Goal: Task Accomplishment & Management: Manage account settings

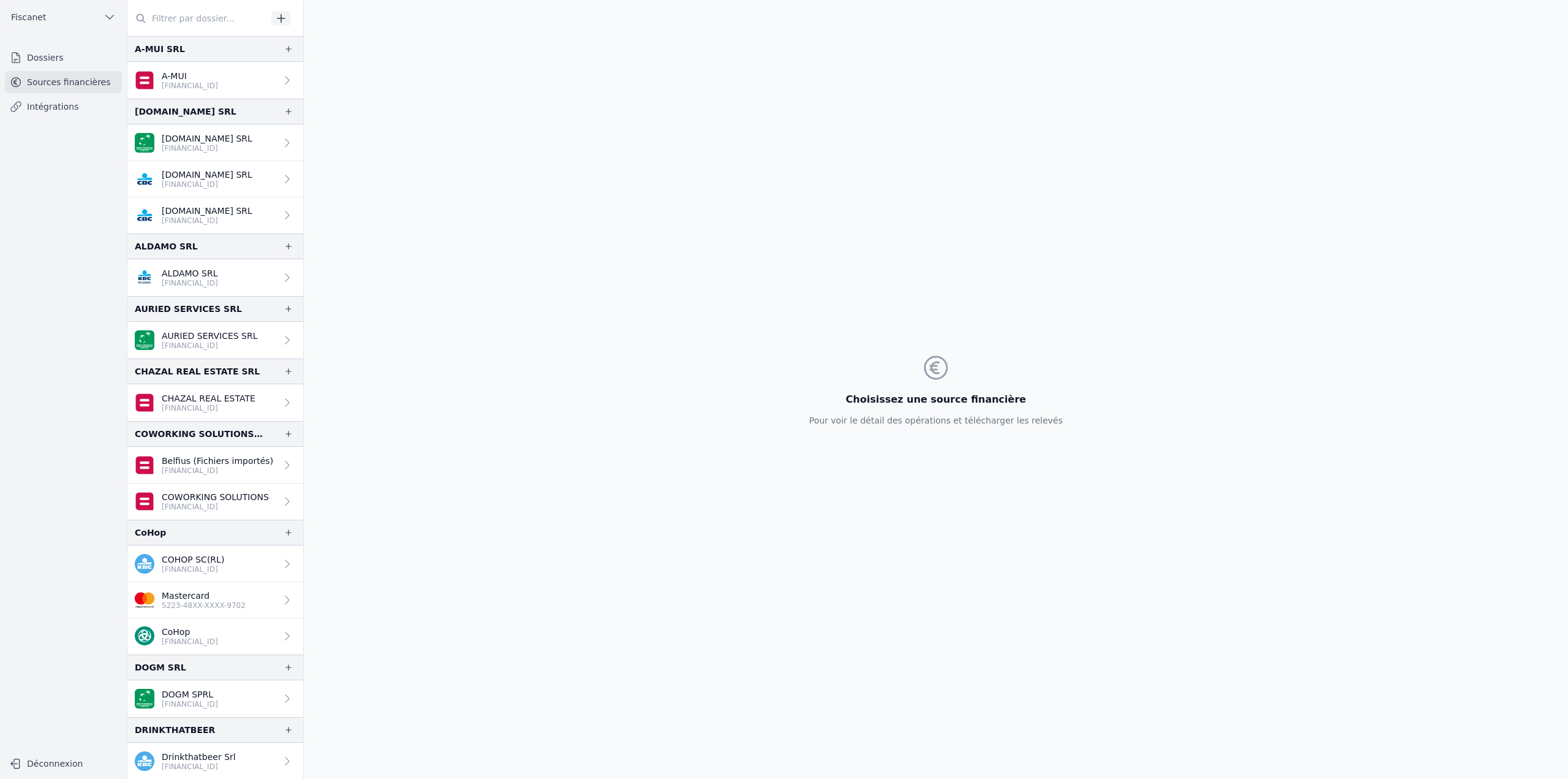
click at [213, 190] on link "[DOMAIN_NAME] SRL [FINANCIAL_ID]" at bounding box center [215, 179] width 176 height 36
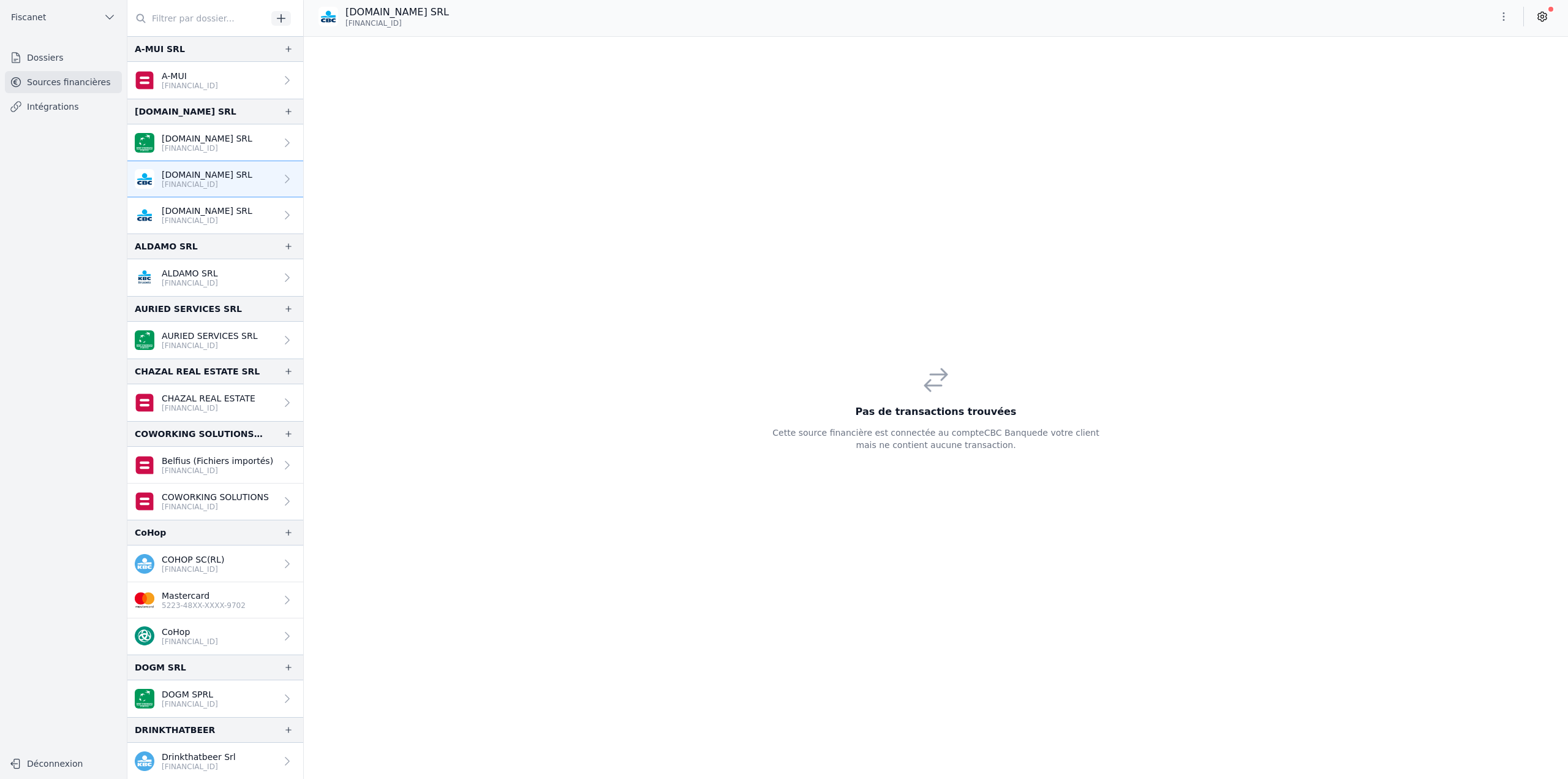
click at [211, 200] on link "[DOMAIN_NAME] SRL [FINANCIAL_ID]" at bounding box center [215, 215] width 176 height 36
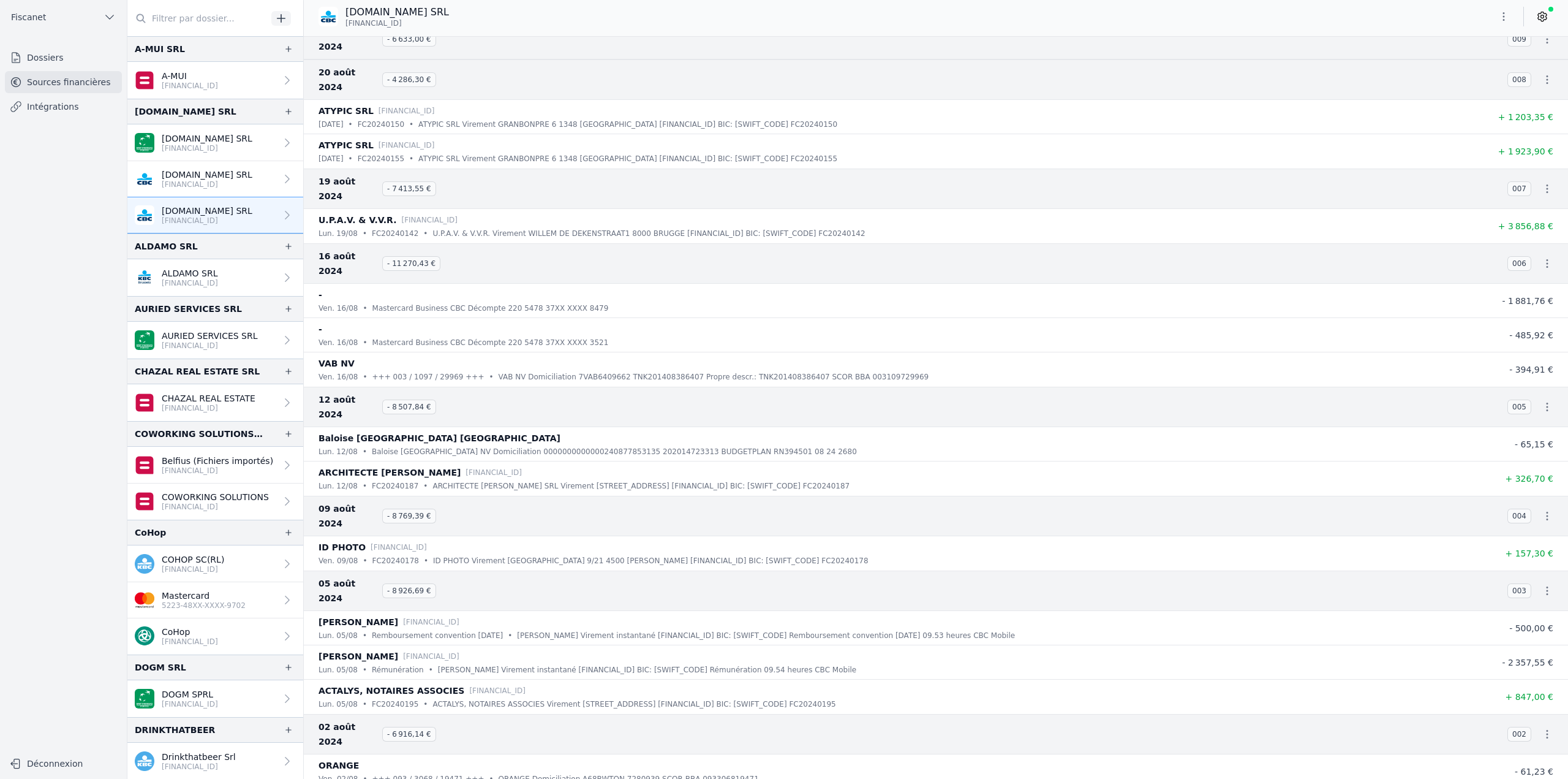
scroll to position [19065, 0]
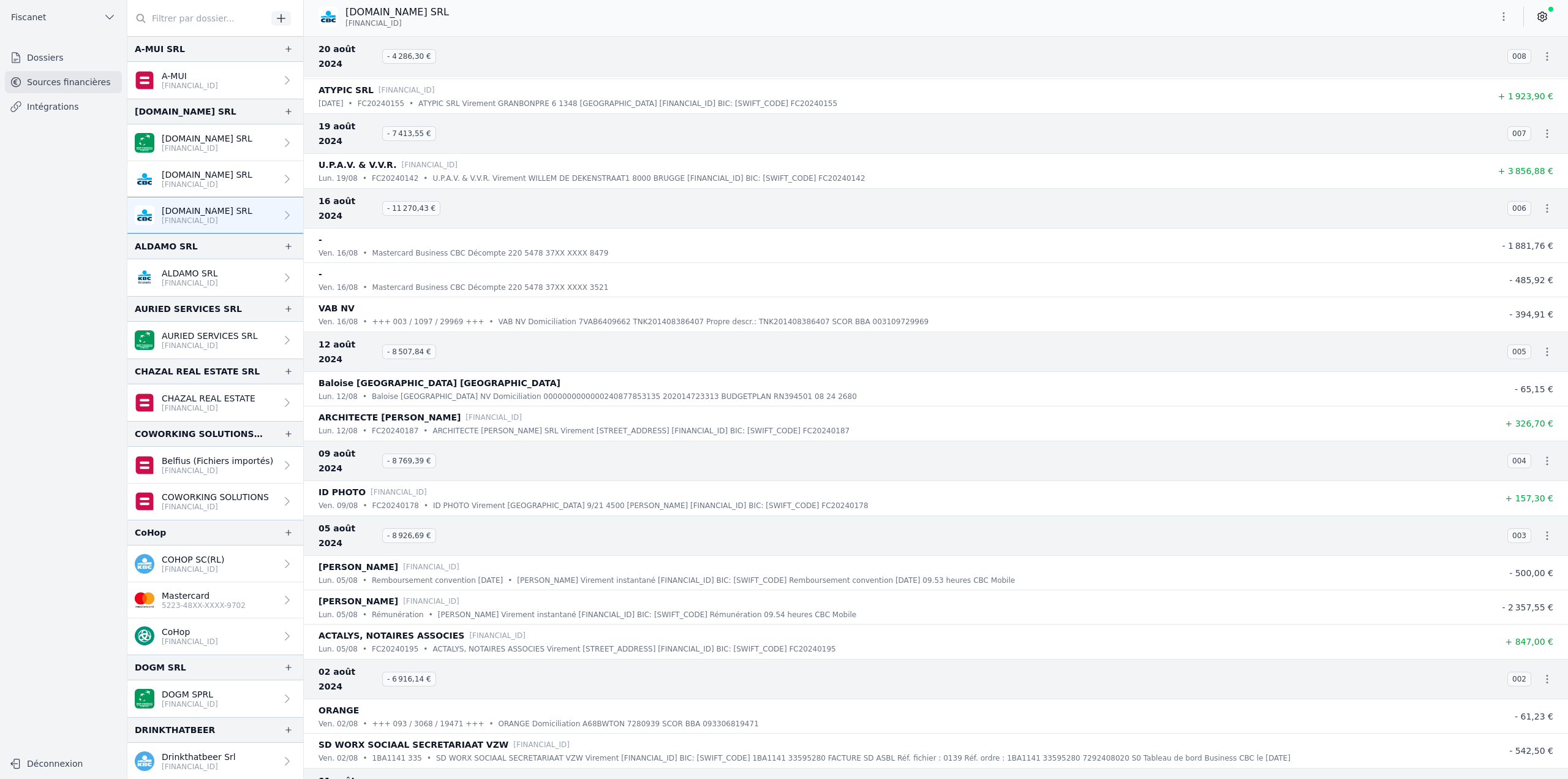
click at [171, 175] on p "[DOMAIN_NAME] SRL" at bounding box center [207, 174] width 91 height 12
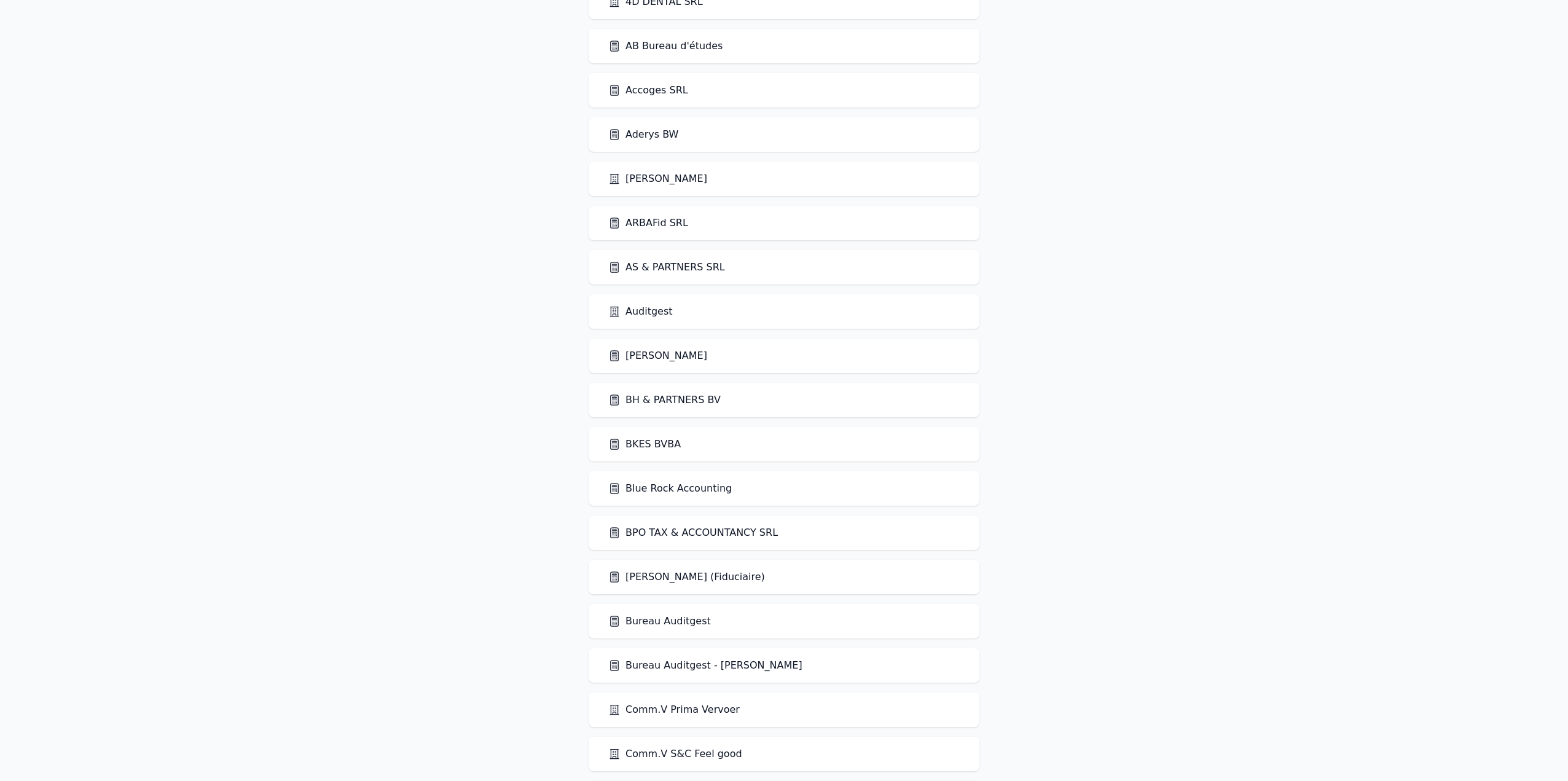
scroll to position [246, 0]
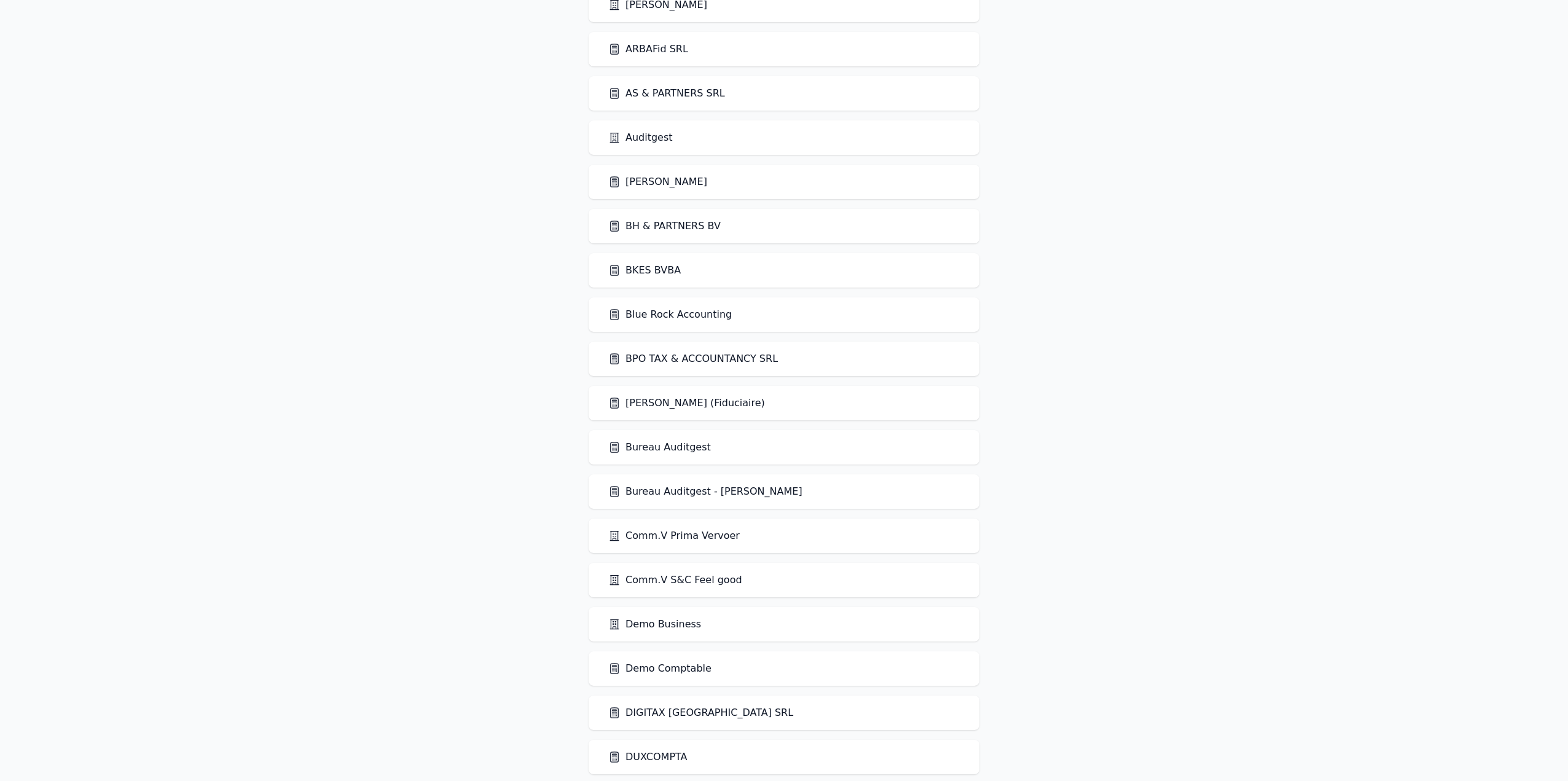
click at [683, 667] on link "Demo Comptable" at bounding box center [660, 668] width 103 height 15
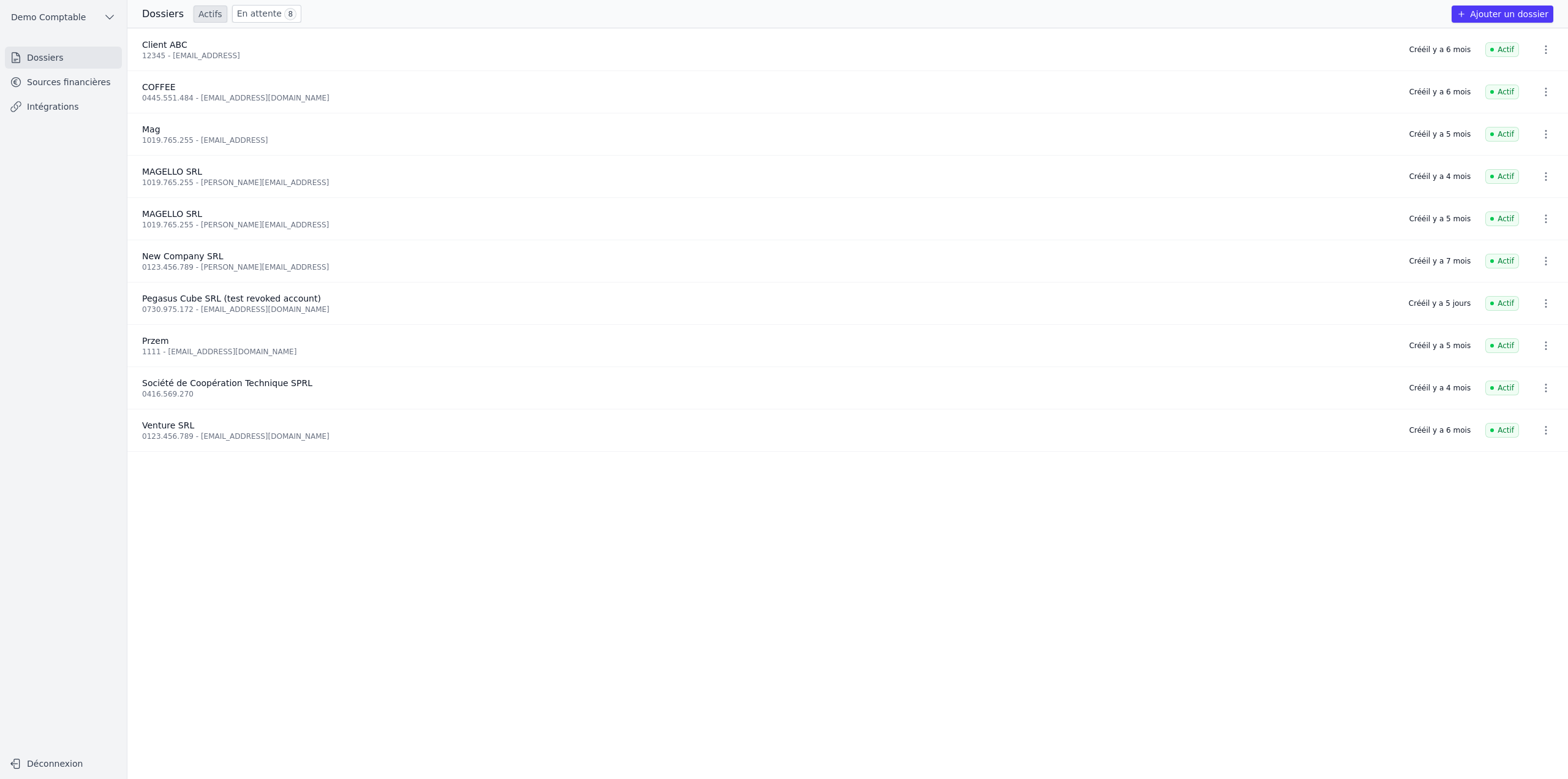
click at [47, 112] on link "Intégrations" at bounding box center [63, 106] width 117 height 22
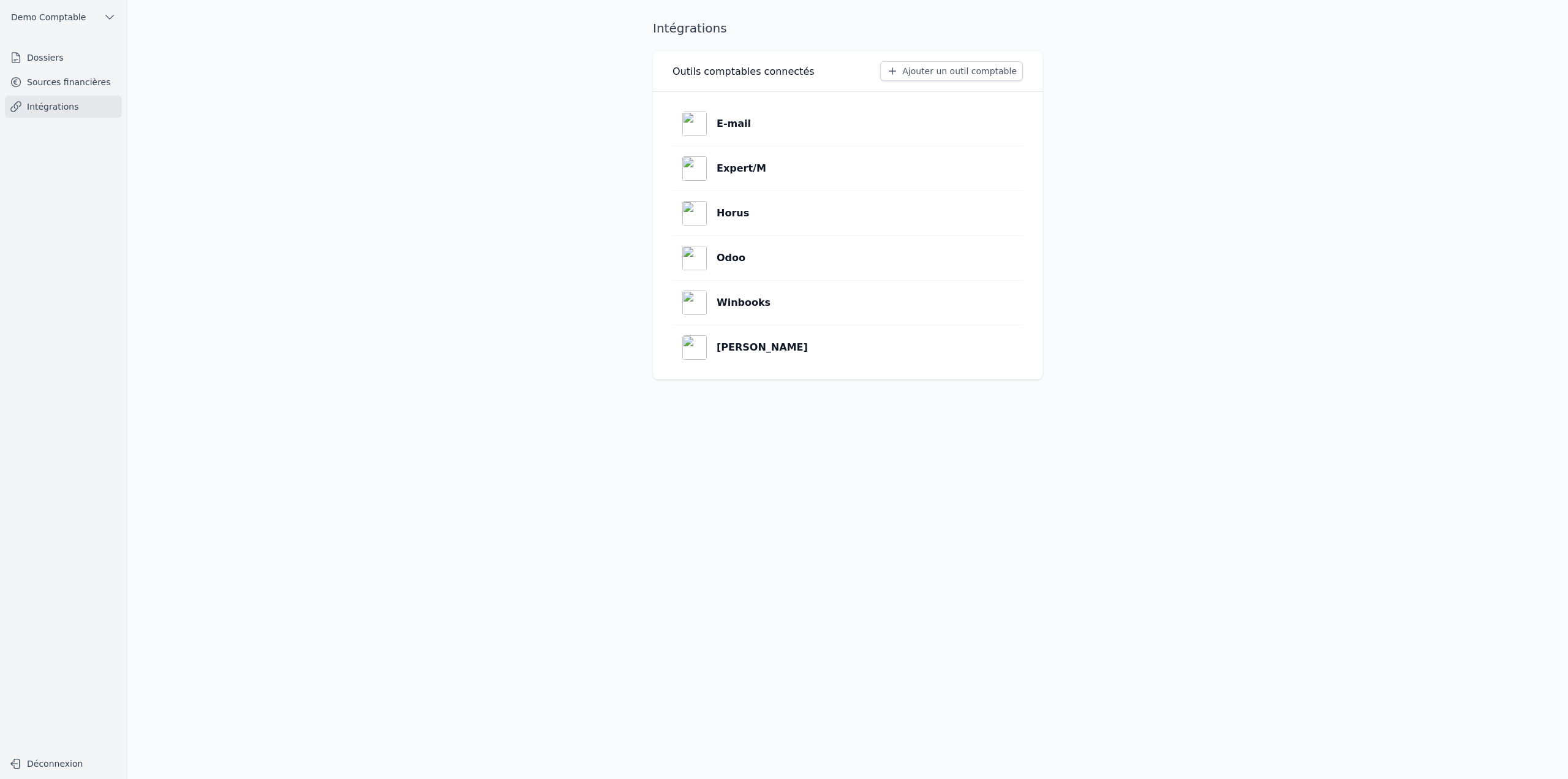
click at [57, 80] on link "Sources financières" at bounding box center [63, 82] width 117 height 22
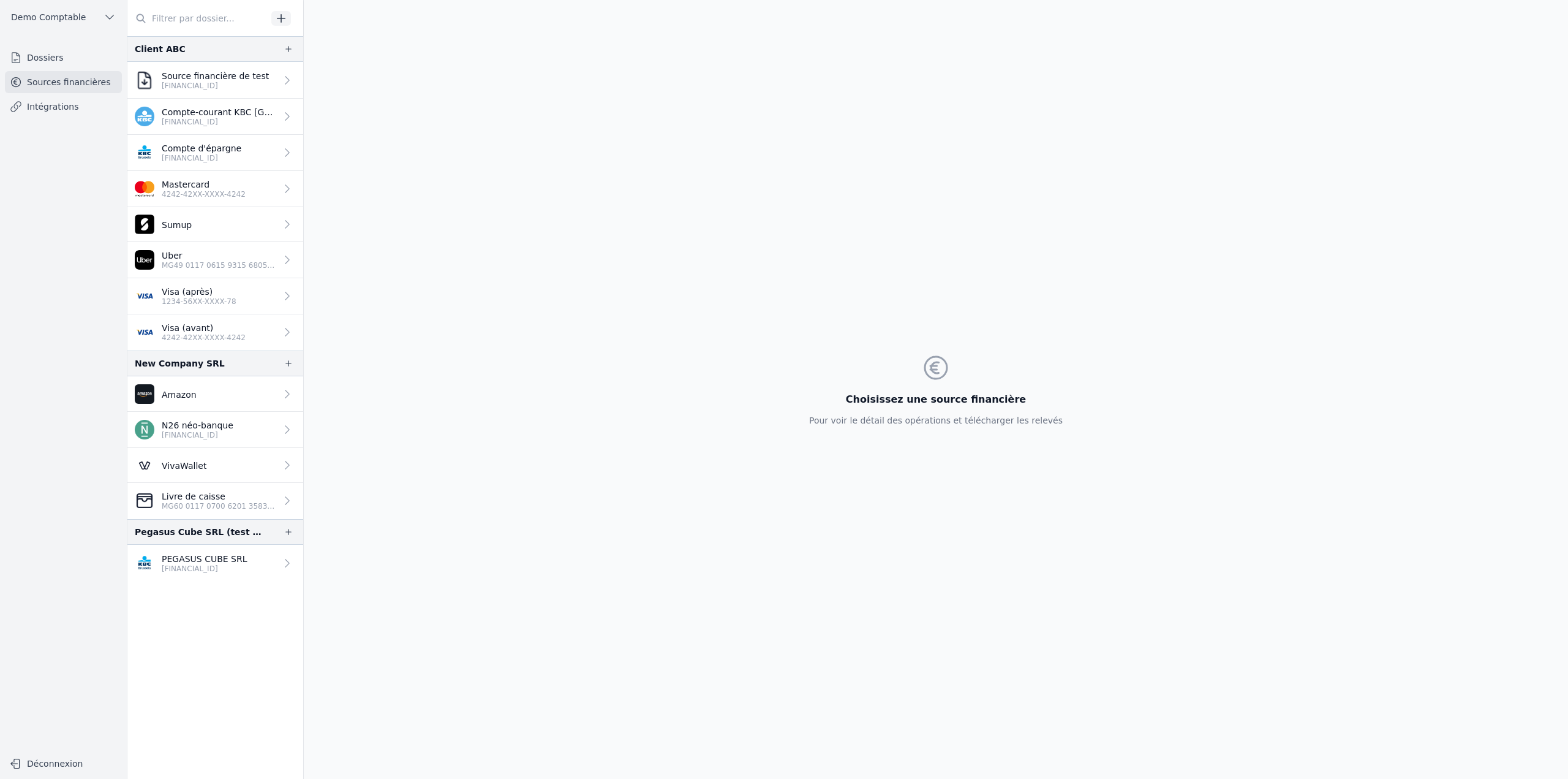
click at [232, 323] on p "Visa (avant)" at bounding box center [203, 327] width 84 height 12
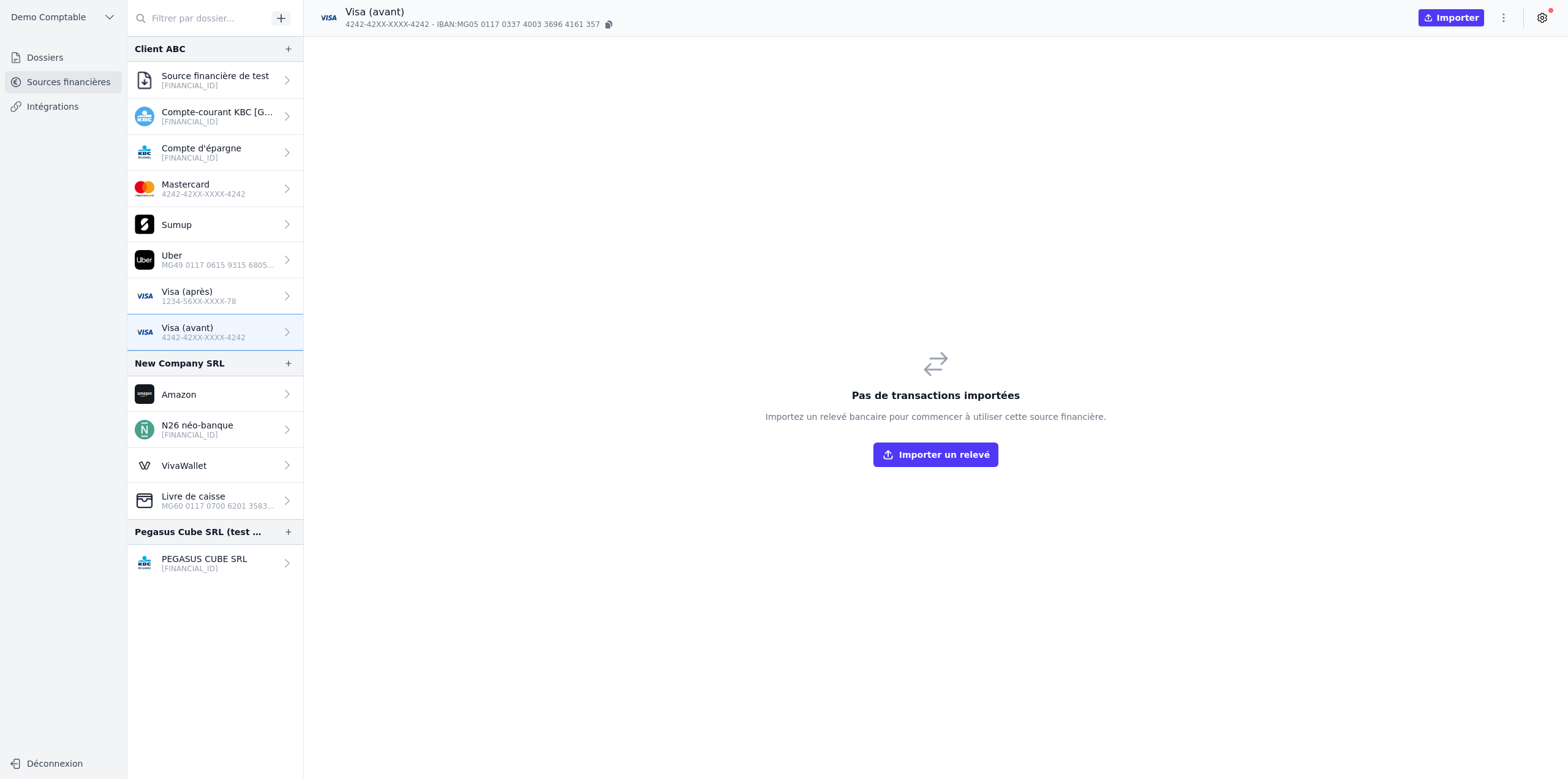
click at [910, 458] on button "Importer un relevé" at bounding box center [936, 454] width 125 height 25
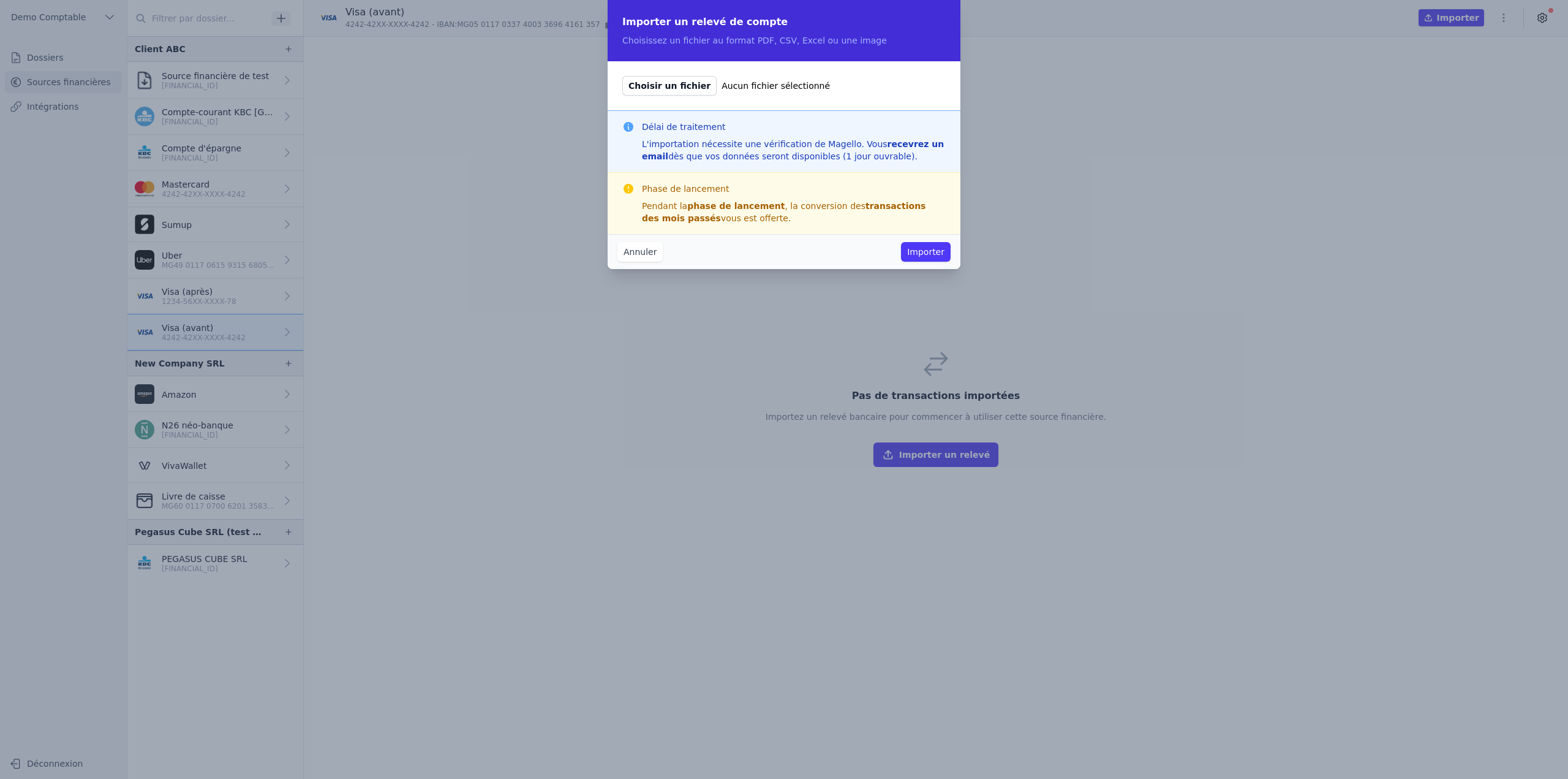
click at [644, 86] on span "Choisir un fichier" at bounding box center [669, 86] width 94 height 20
click at [622, 76] on input "Choisir un fichier Aucun fichier sélectionné" at bounding box center [621, 75] width 1 height 1
type input "C:\fakepath\01 24.pdf"
click at [919, 251] on button "Importer" at bounding box center [926, 252] width 50 height 20
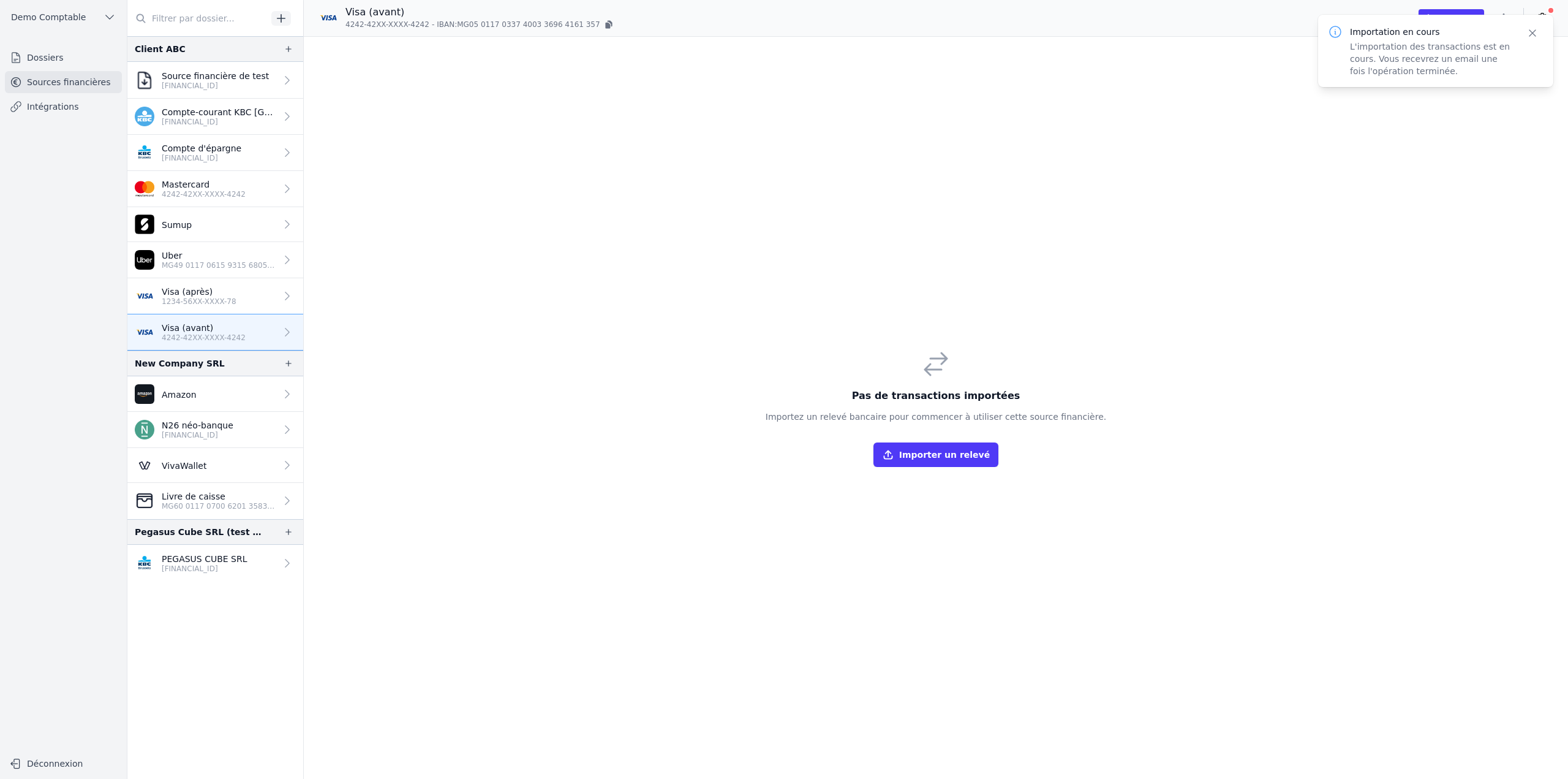
click at [952, 447] on button "Importer un relevé" at bounding box center [936, 454] width 125 height 25
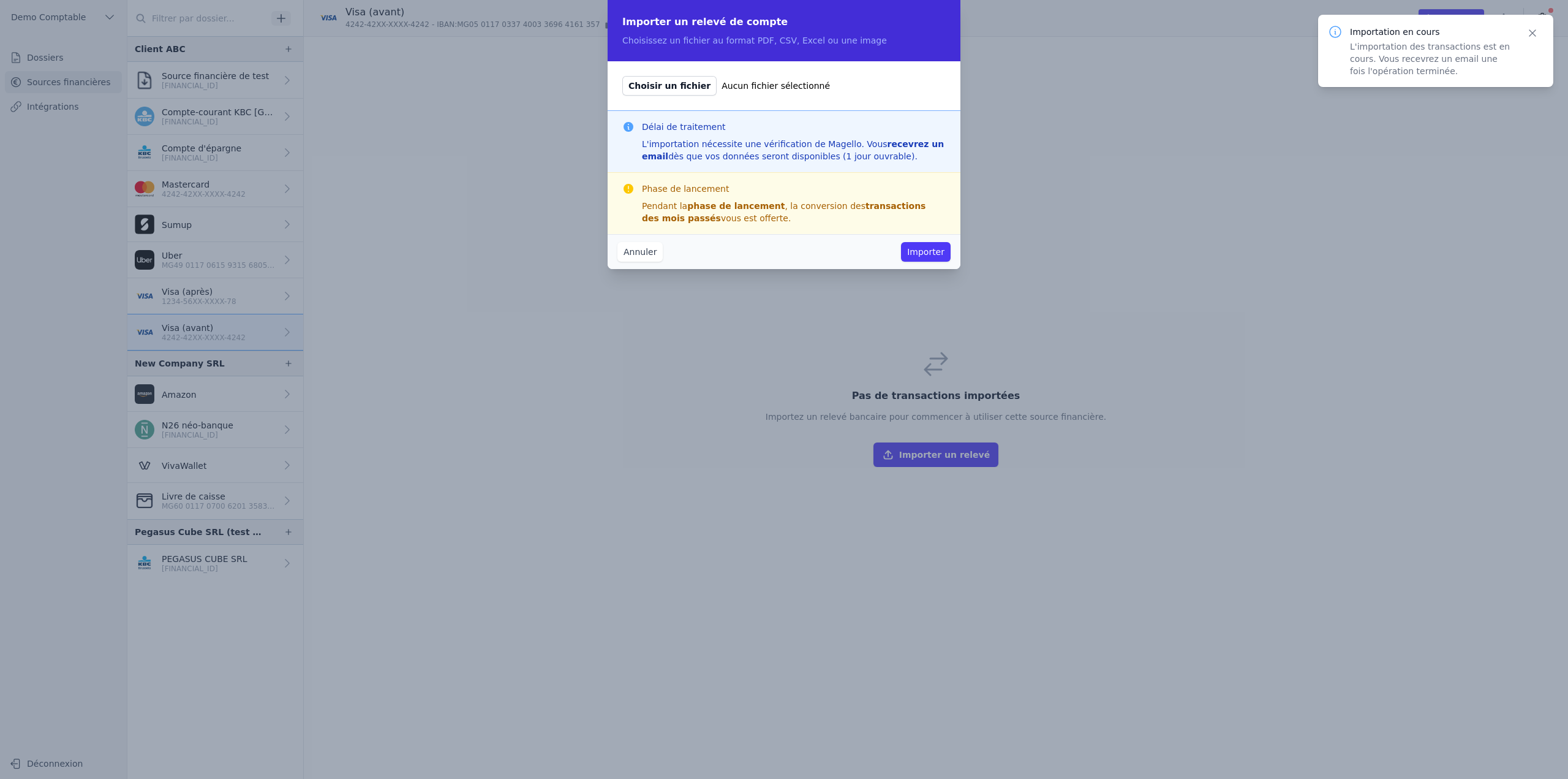
click at [664, 77] on span "Choisir un fichier" at bounding box center [669, 86] width 94 height 20
click at [622, 76] on input "Choisir un fichier Aucun fichier sélectionné" at bounding box center [621, 75] width 1 height 1
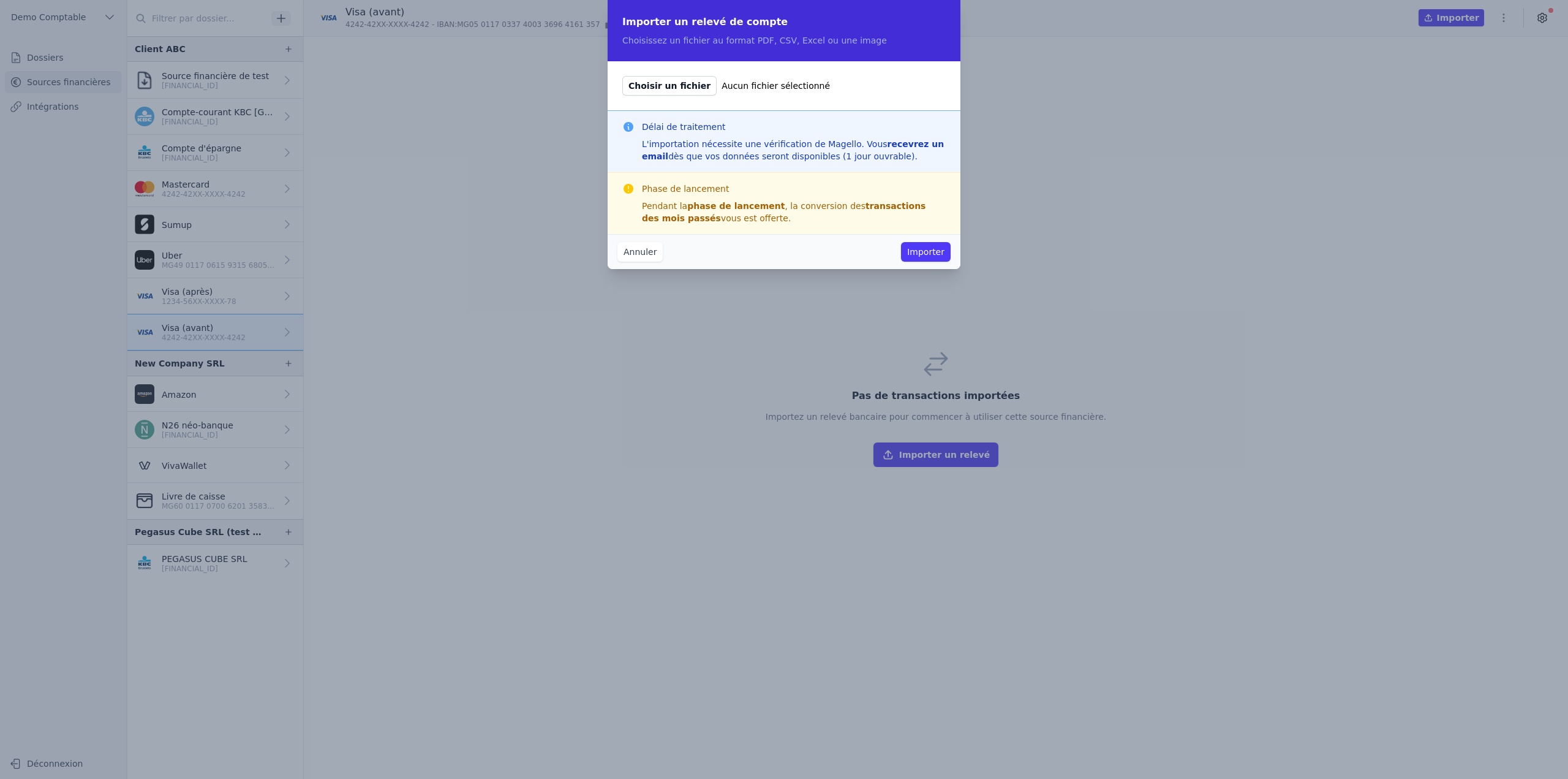
type input "C:\fakepath\03 24.pdf"
click at [906, 255] on button "Importer" at bounding box center [926, 252] width 50 height 20
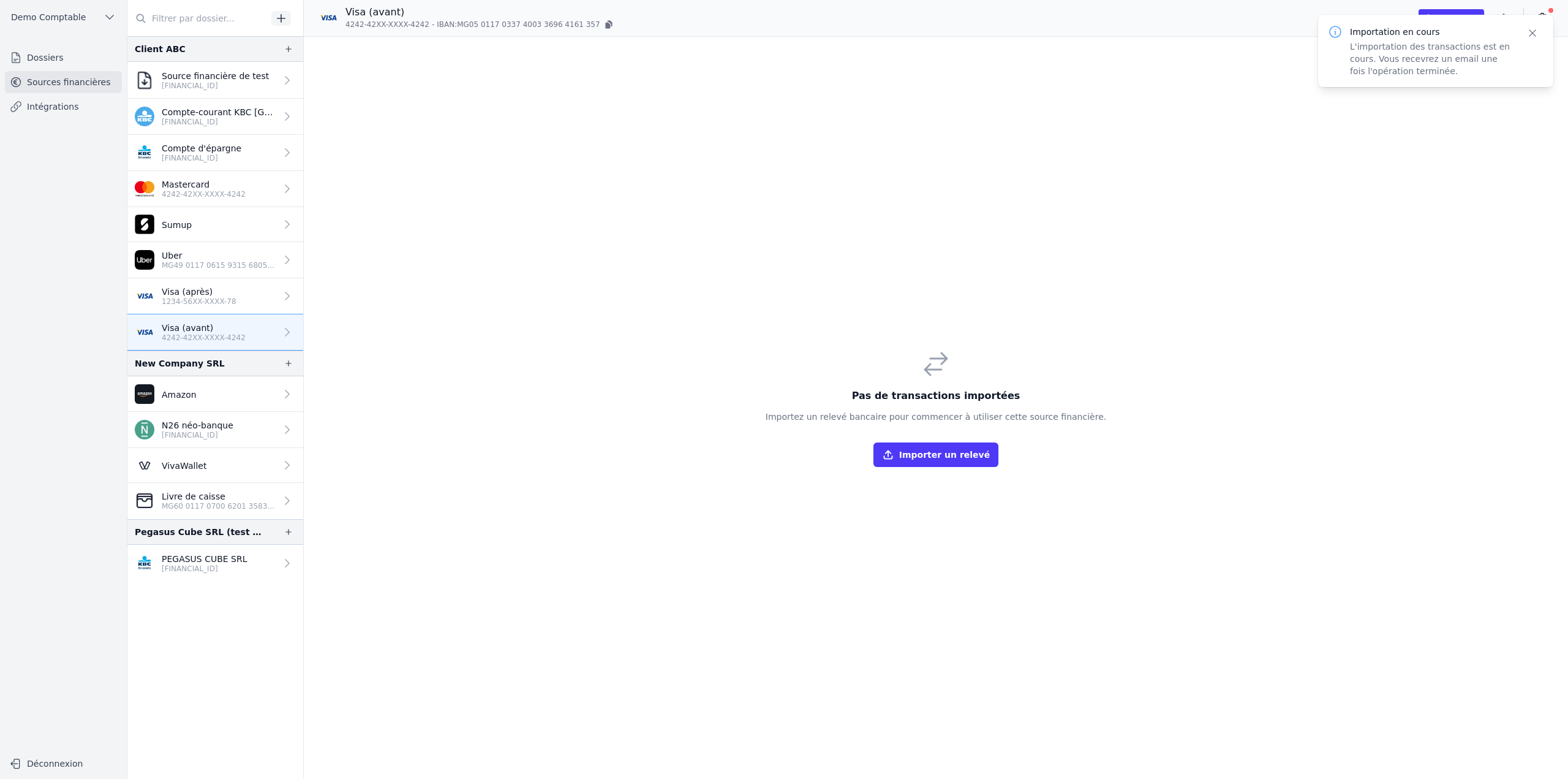
click at [1463, 11] on button "Importer" at bounding box center [1451, 18] width 65 height 17
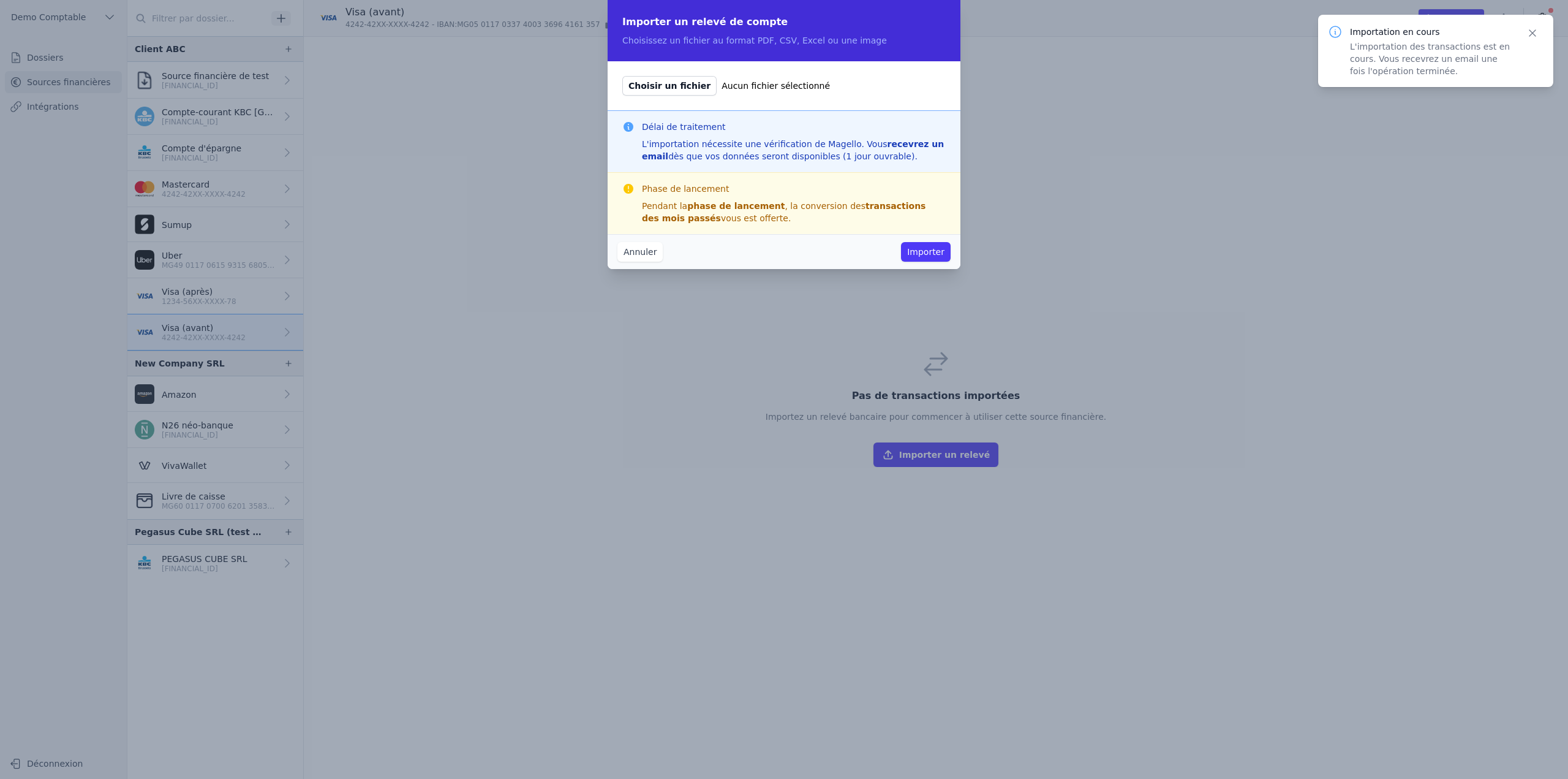
click at [653, 83] on span "Choisir un fichier" at bounding box center [669, 86] width 94 height 20
click at [622, 76] on input "Choisir un fichier Aucun fichier sélectionné" at bounding box center [621, 75] width 1 height 1
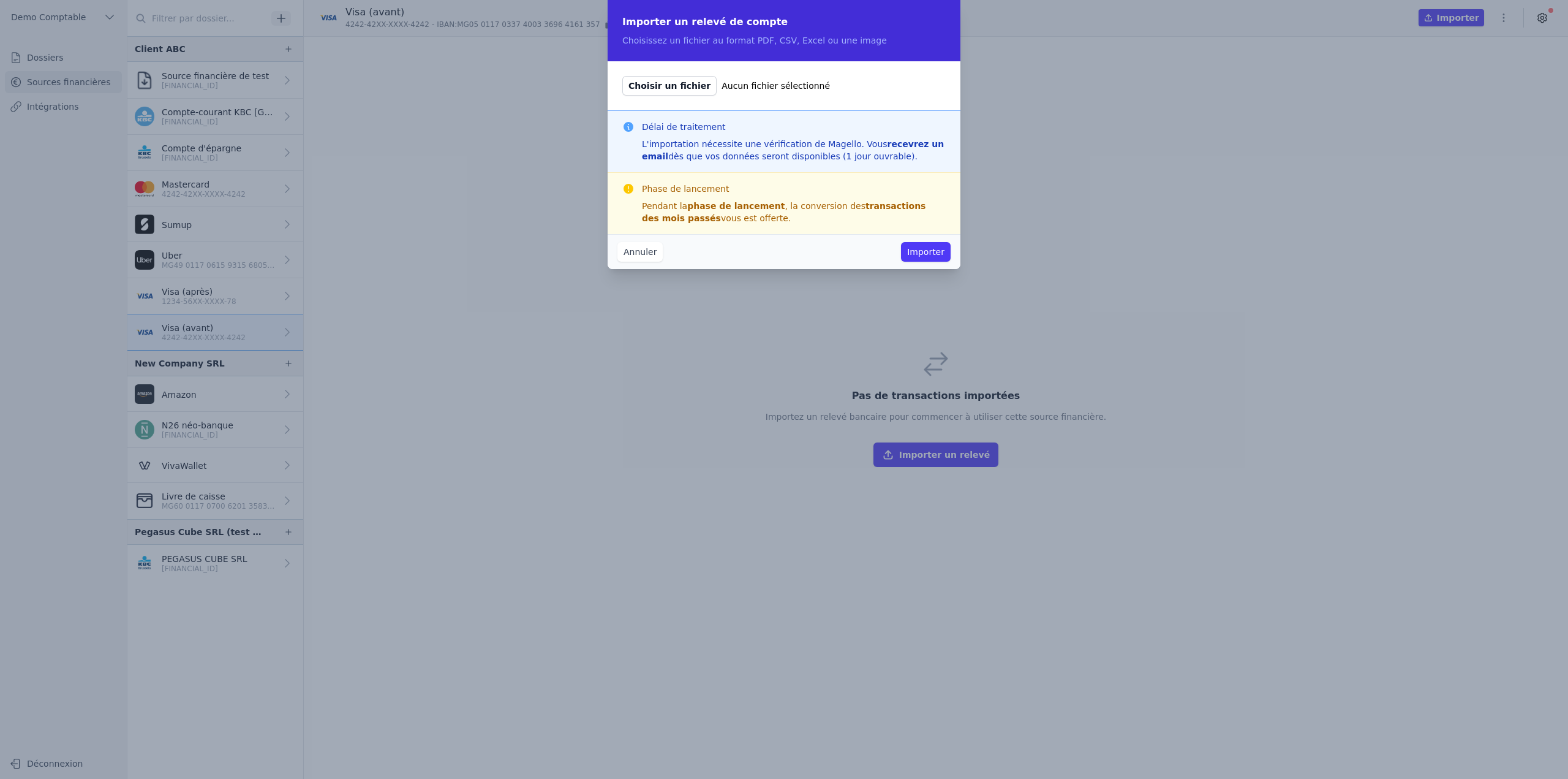
type input "C:\fakepath\05 24.pdf"
click at [920, 250] on button "Importer" at bounding box center [926, 252] width 50 height 20
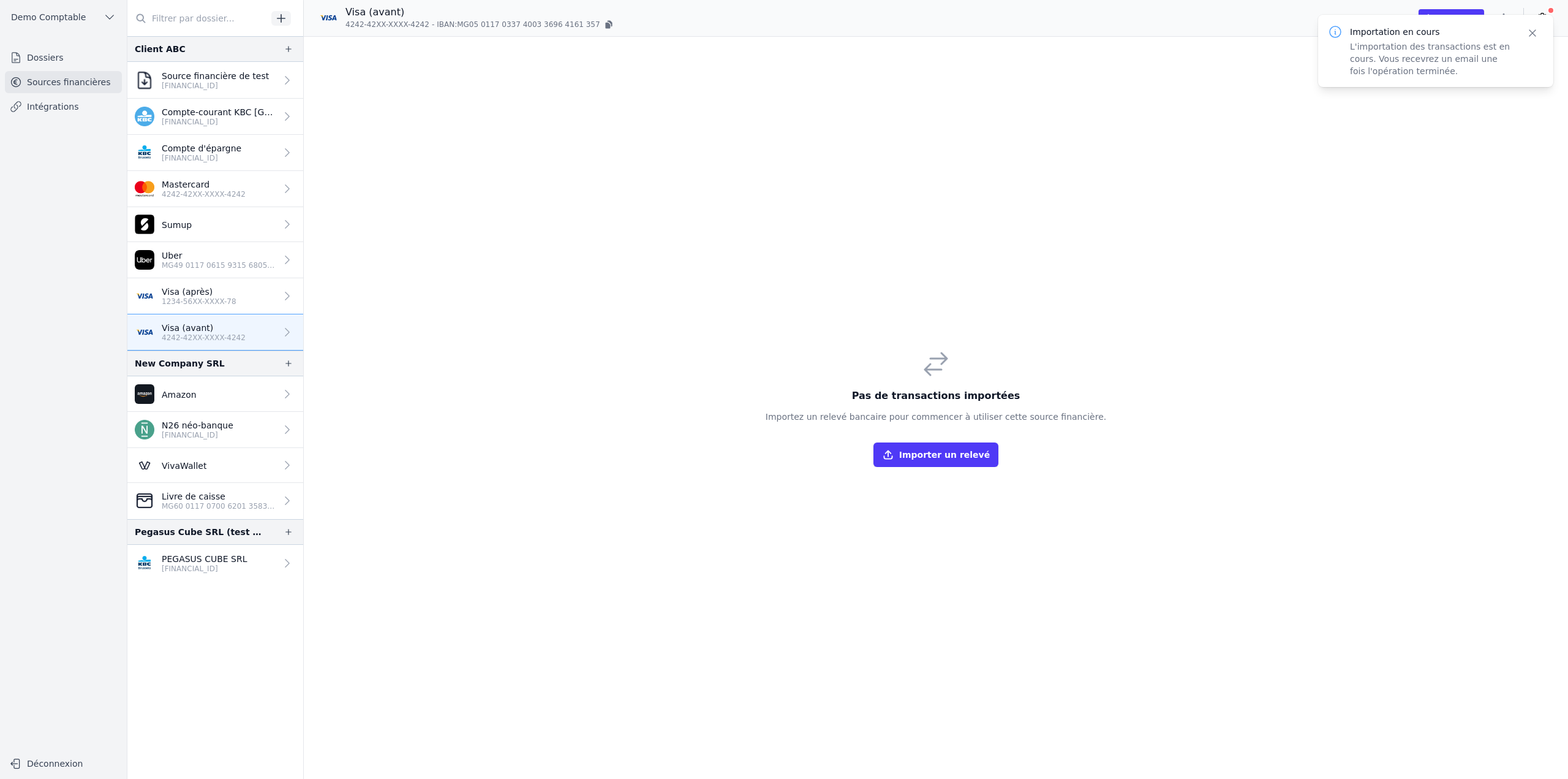
click at [1033, 99] on div "Pas de transactions importées Importez un relevé bancaire pour commencer à util…" at bounding box center [936, 408] width 1264 height 742
click at [1530, 35] on icon "button" at bounding box center [1532, 33] width 12 height 12
click at [1343, 145] on div "Pas de transactions importées Importez un relevé bancaire pour commencer à util…" at bounding box center [936, 408] width 1264 height 742
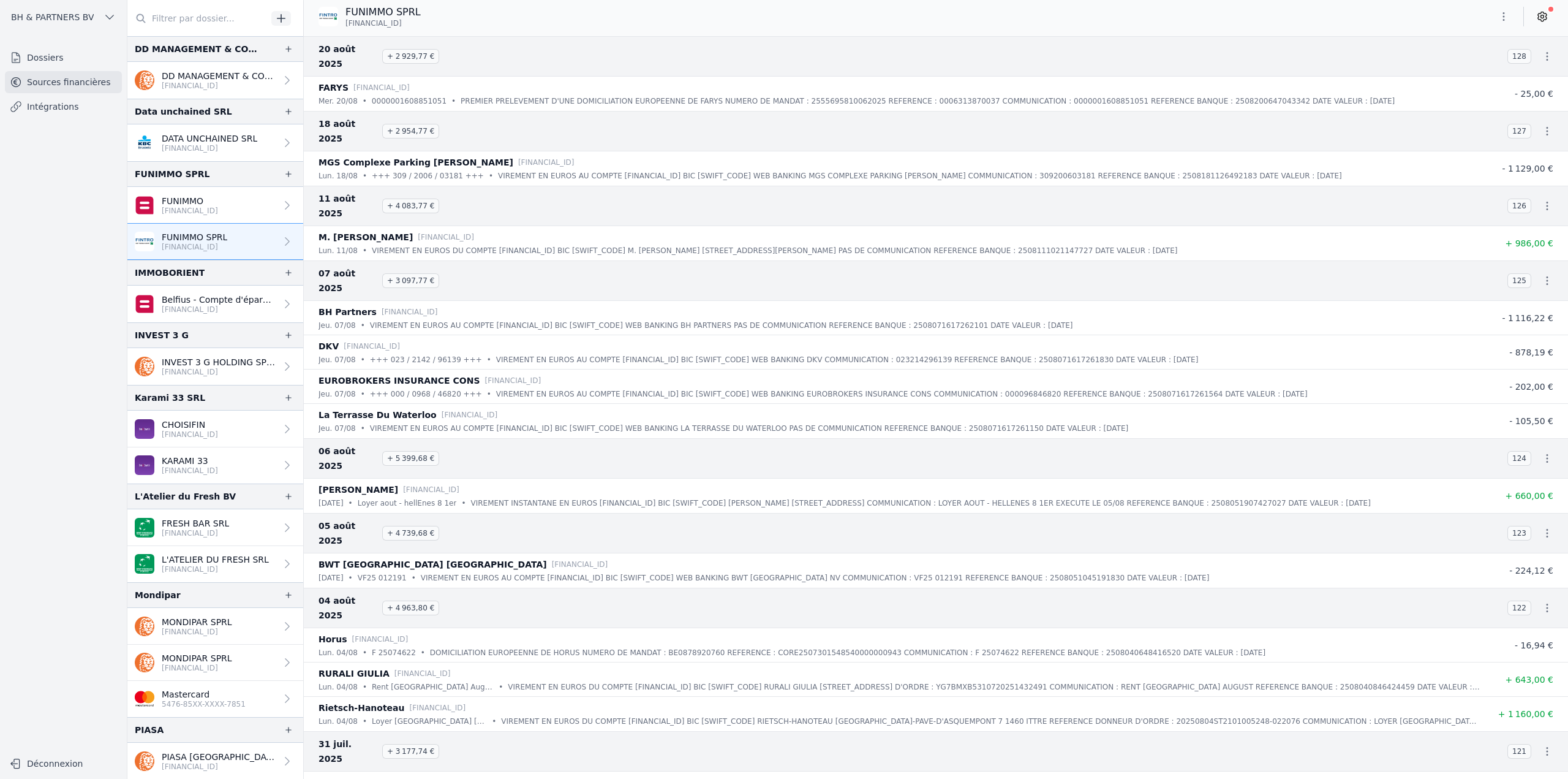
click at [70, 57] on link "Dossiers" at bounding box center [63, 57] width 117 height 22
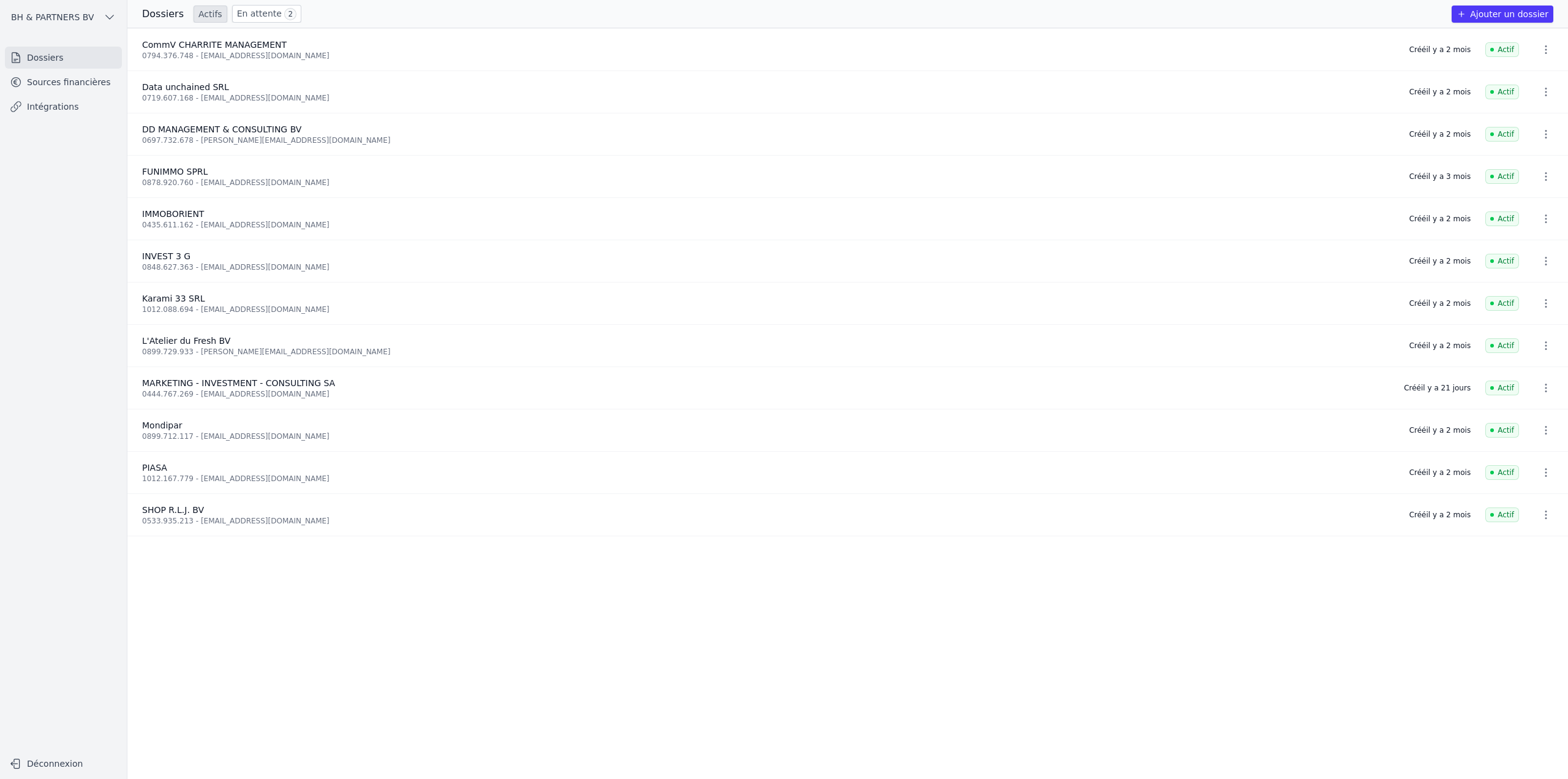
click at [78, 84] on link "Sources financières" at bounding box center [63, 82] width 117 height 22
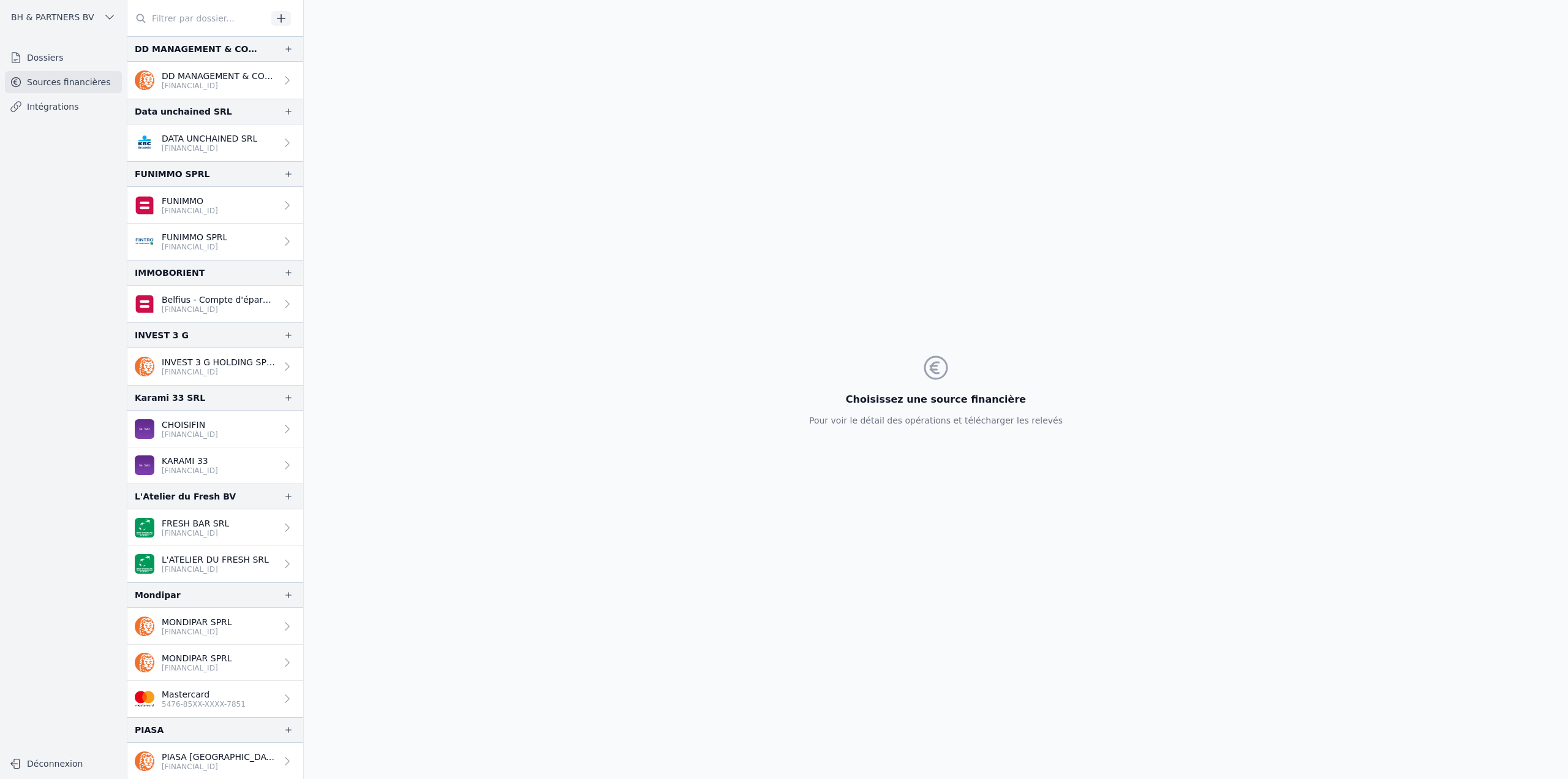
click at [79, 55] on link "Dossiers" at bounding box center [63, 57] width 117 height 22
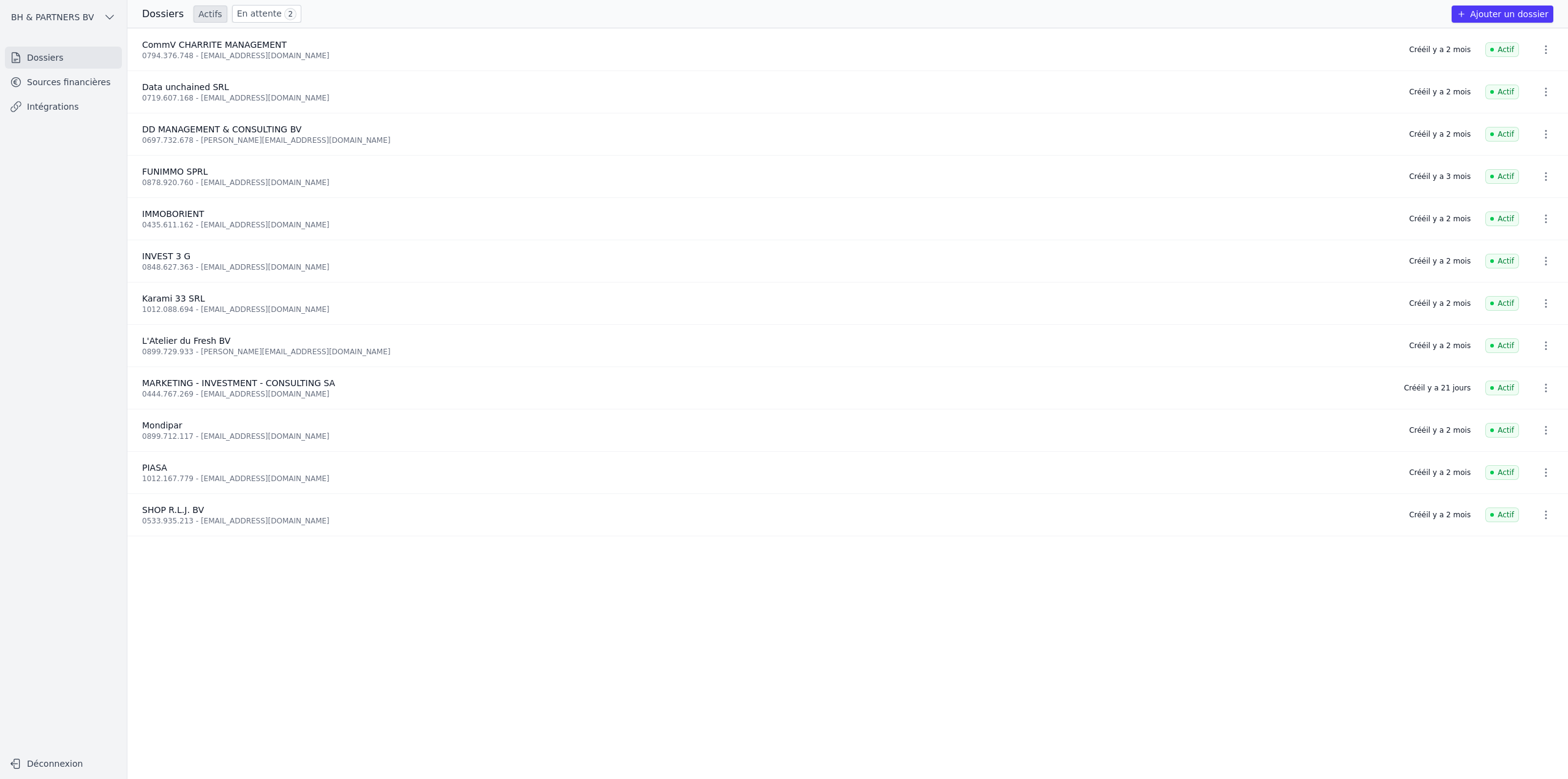
click at [244, 19] on link "En attente 2" at bounding box center [267, 13] width 69 height 18
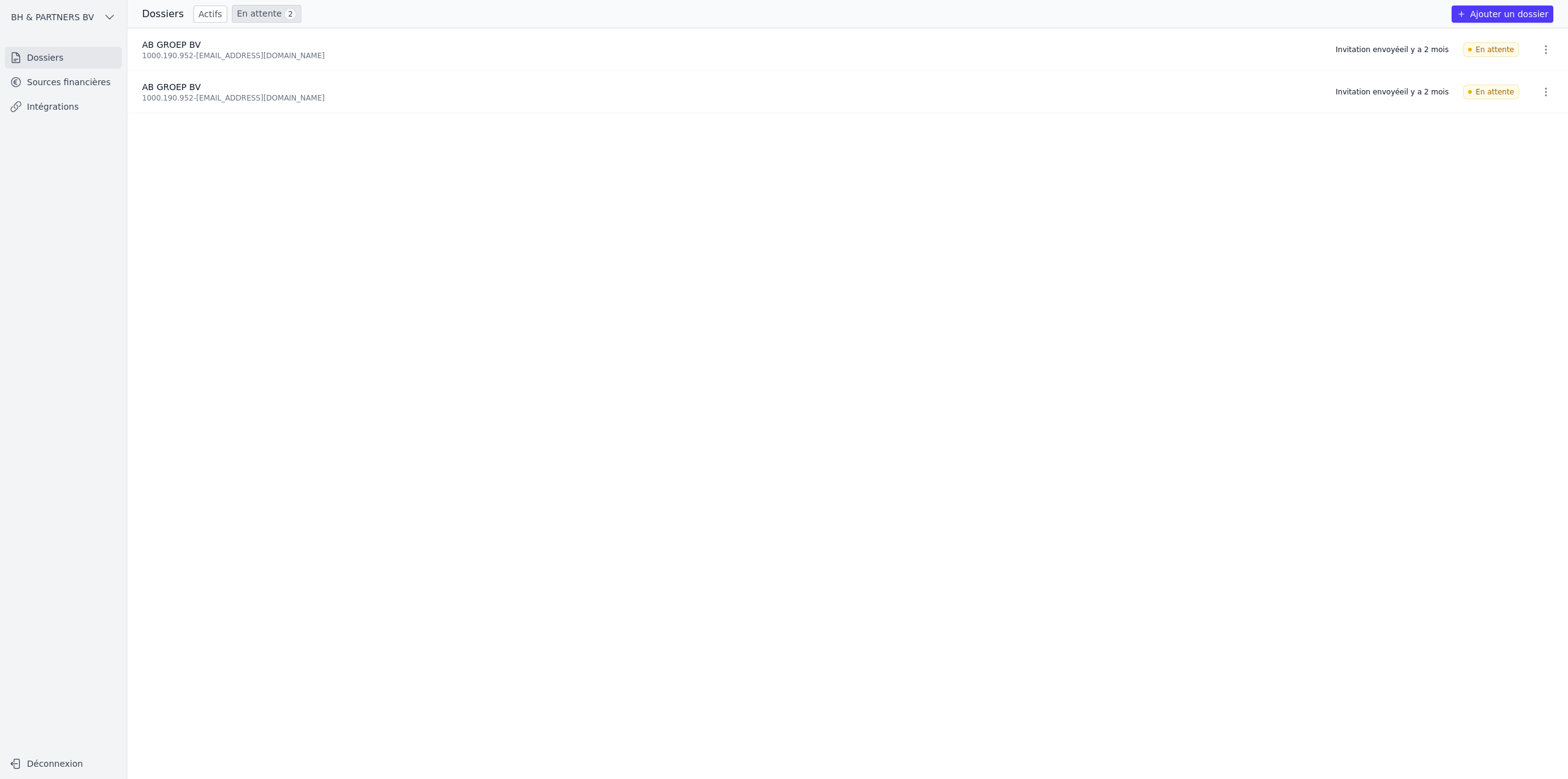
click at [70, 77] on link "Sources financières" at bounding box center [63, 82] width 117 height 22
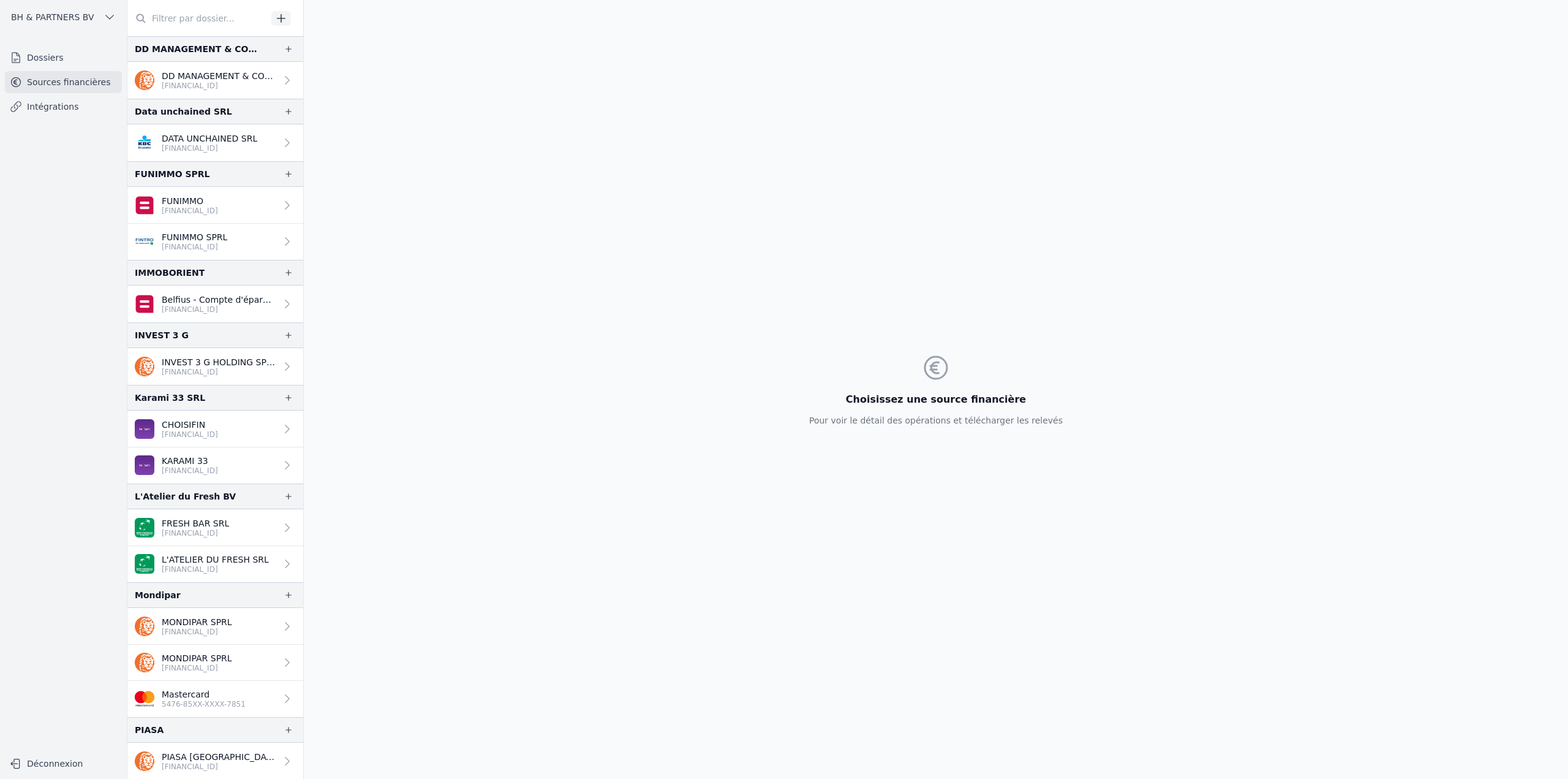
click at [51, 119] on nav "Dossiers Sources financières Intégrations" at bounding box center [63, 394] width 107 height 695
click at [51, 111] on link "Intégrations" at bounding box center [63, 106] width 117 height 22
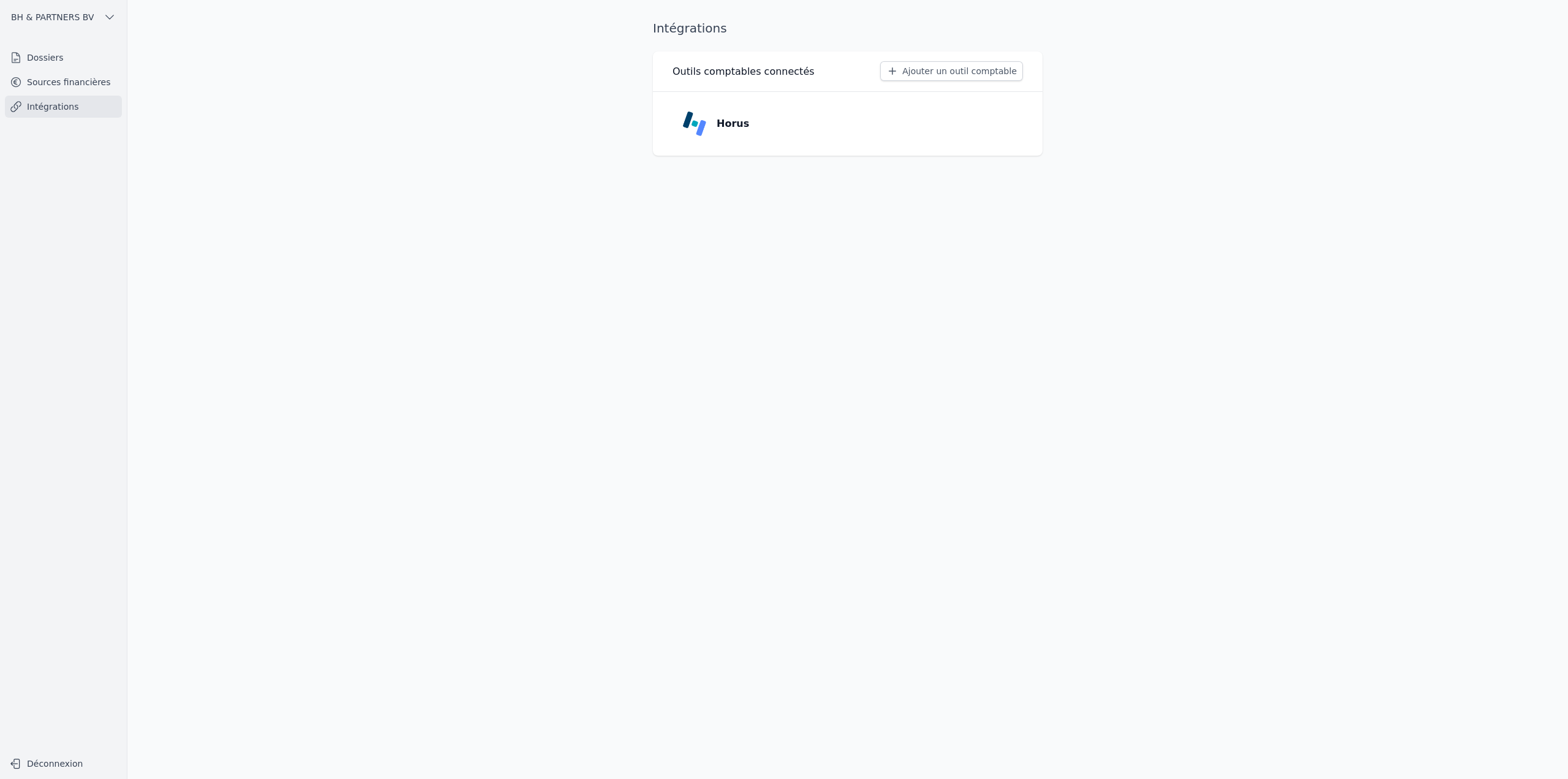
click at [56, 88] on link "Sources financières" at bounding box center [63, 82] width 117 height 22
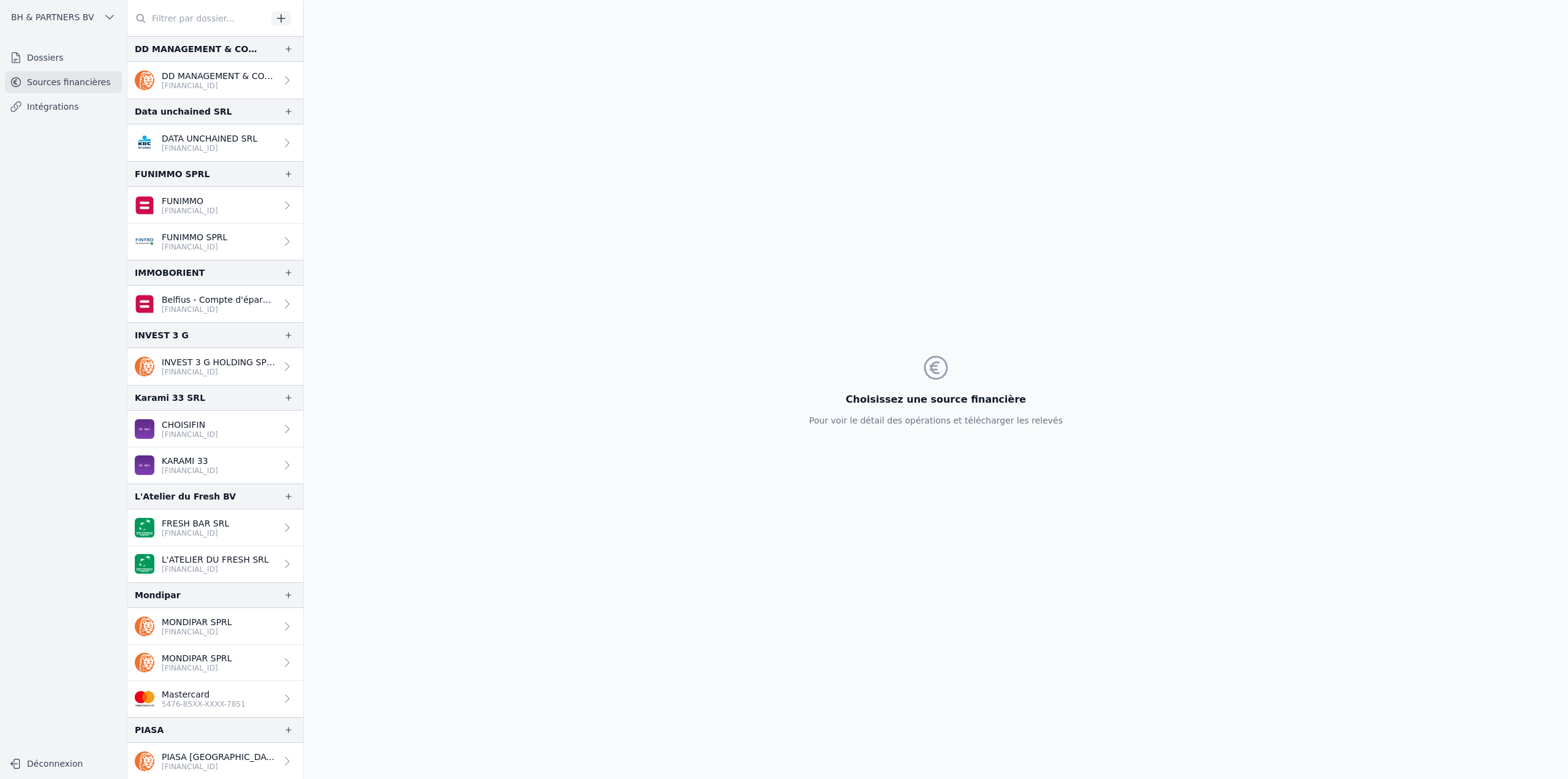
click at [66, 61] on link "Dossiers" at bounding box center [63, 57] width 117 height 22
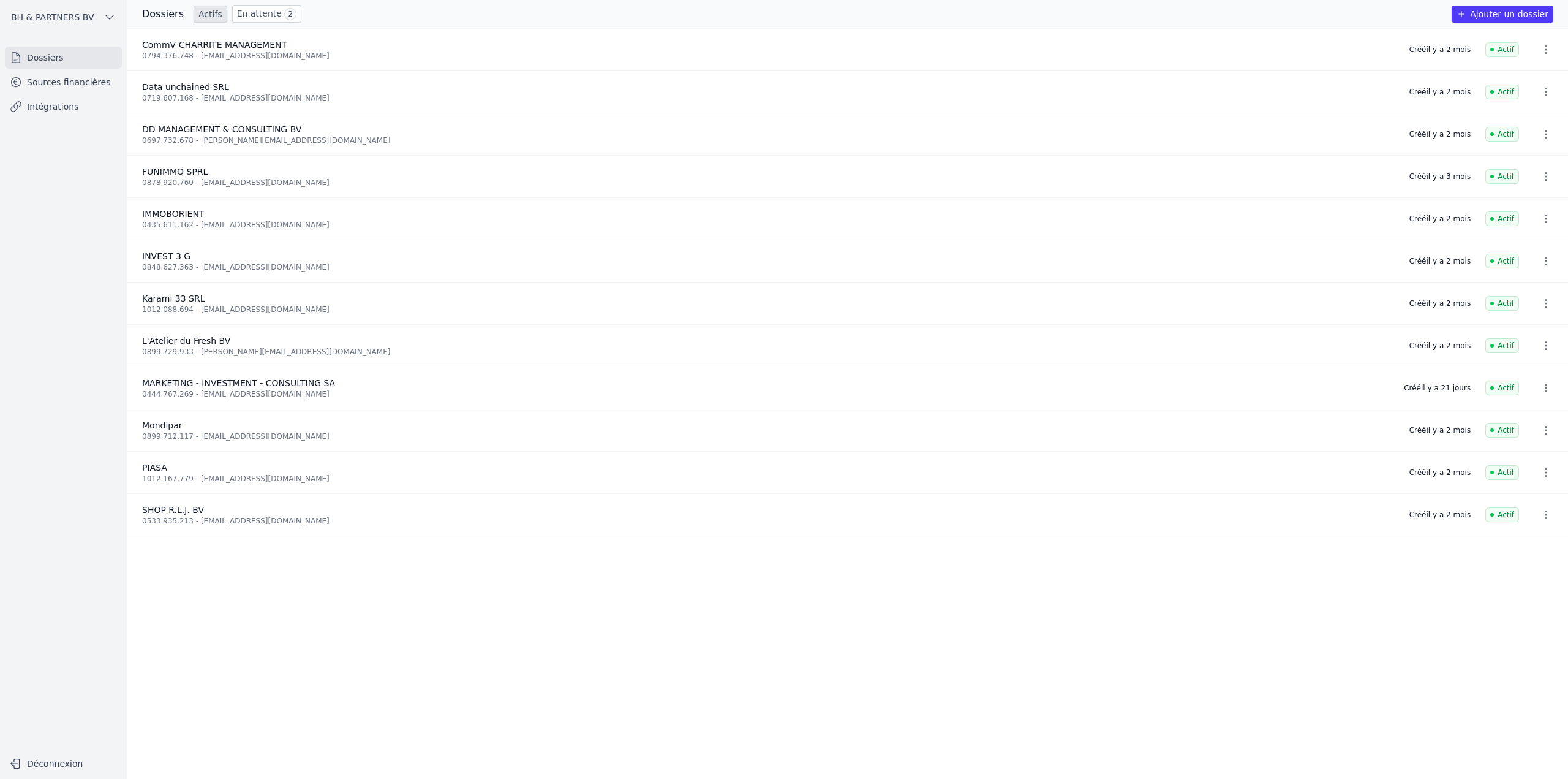
click at [62, 79] on link "Sources financières" at bounding box center [63, 82] width 117 height 22
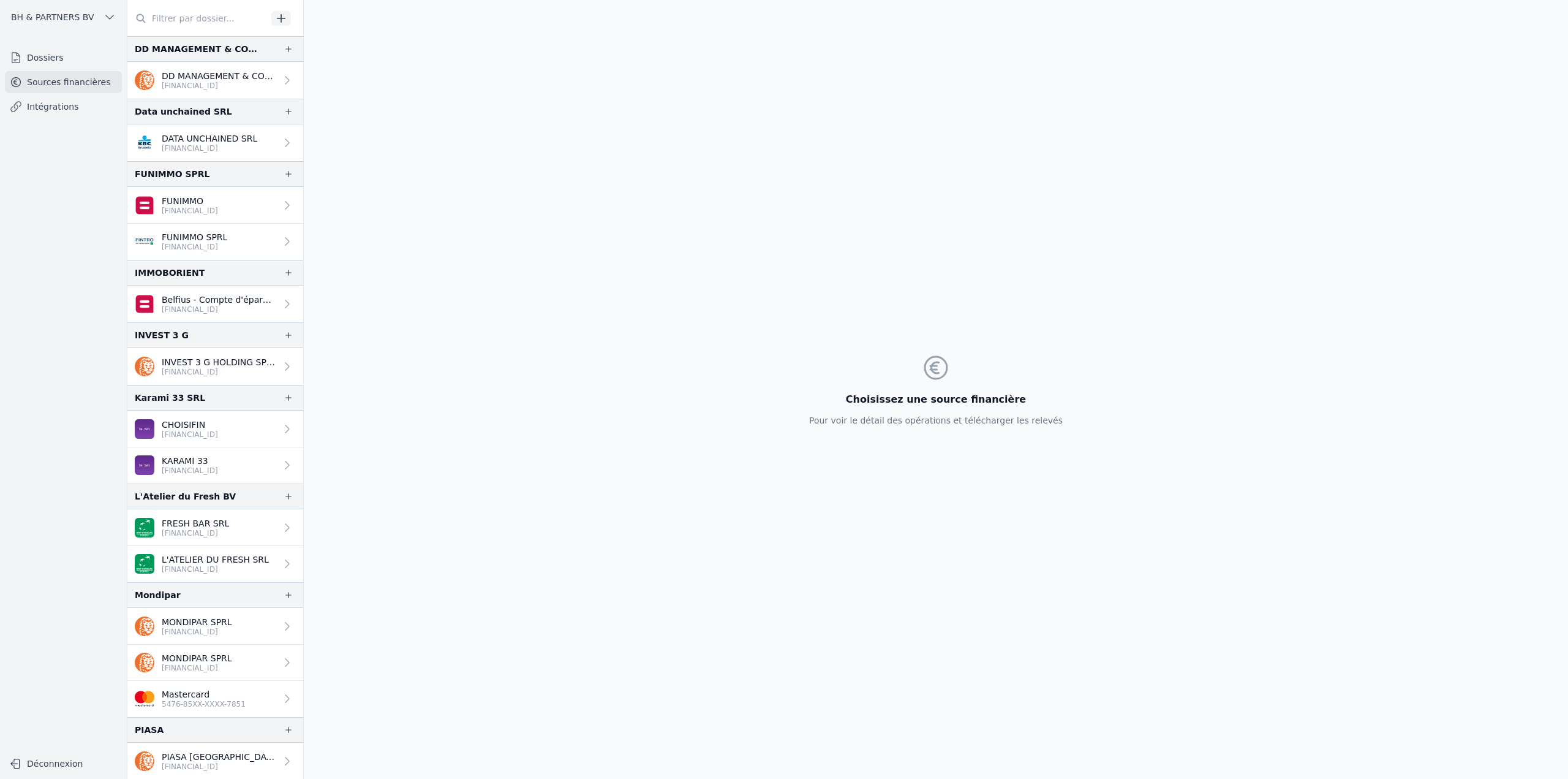
click at [64, 57] on link "Dossiers" at bounding box center [63, 57] width 117 height 22
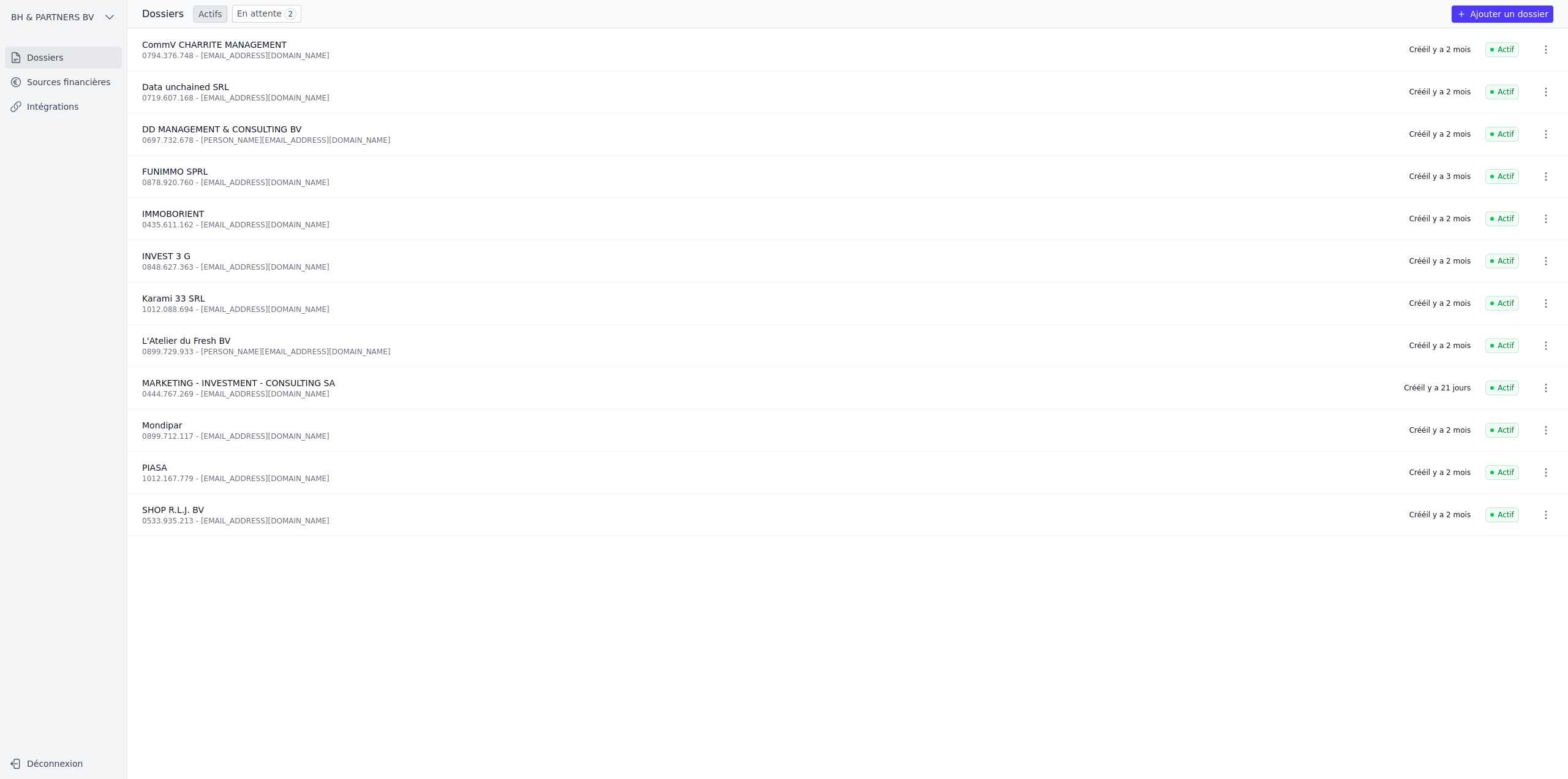
click at [63, 81] on link "Sources financières" at bounding box center [63, 82] width 117 height 22
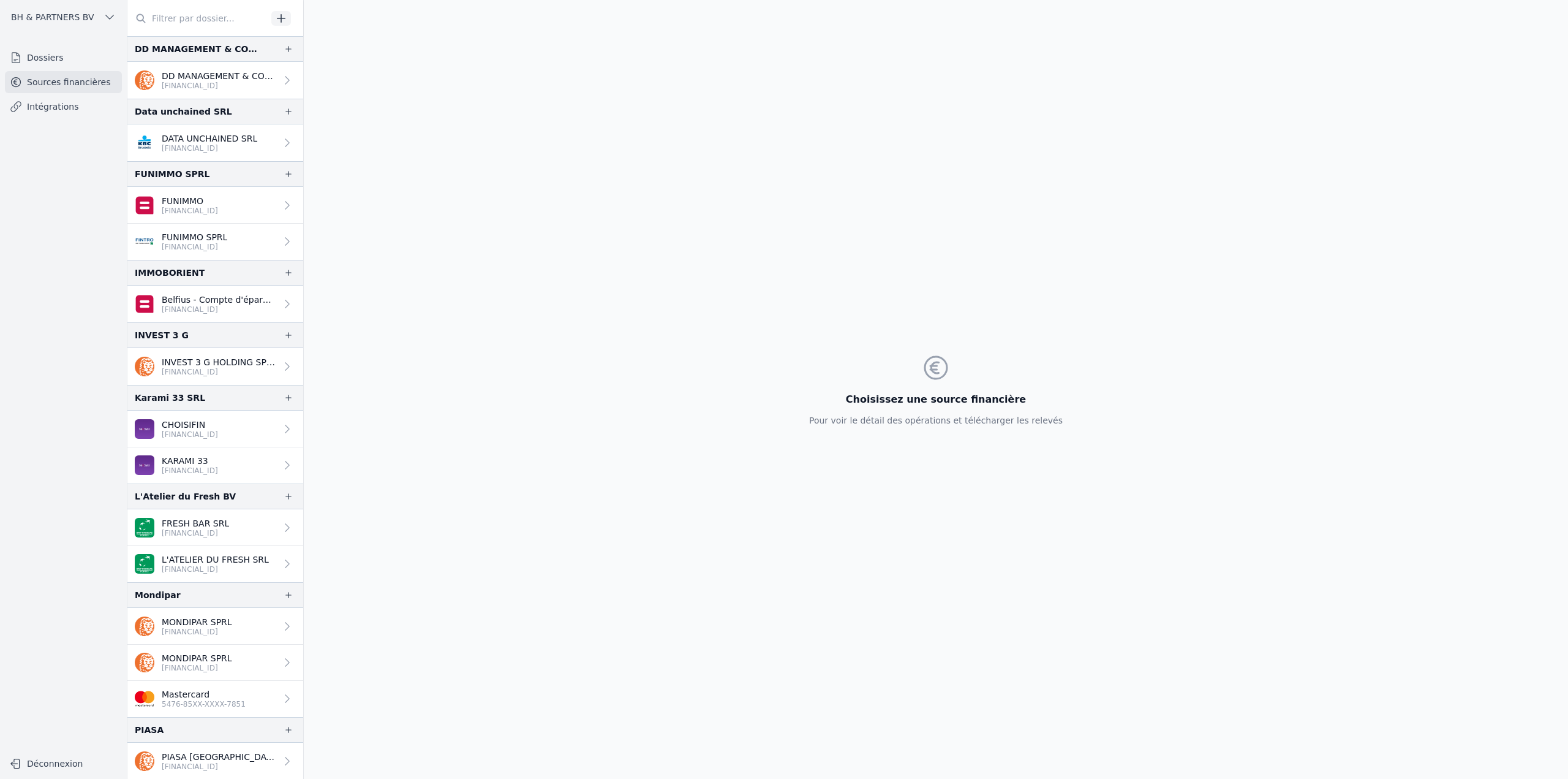
click at [211, 79] on p "DD MANAGEMENT & CONSULTING SRL" at bounding box center [219, 76] width 115 height 12
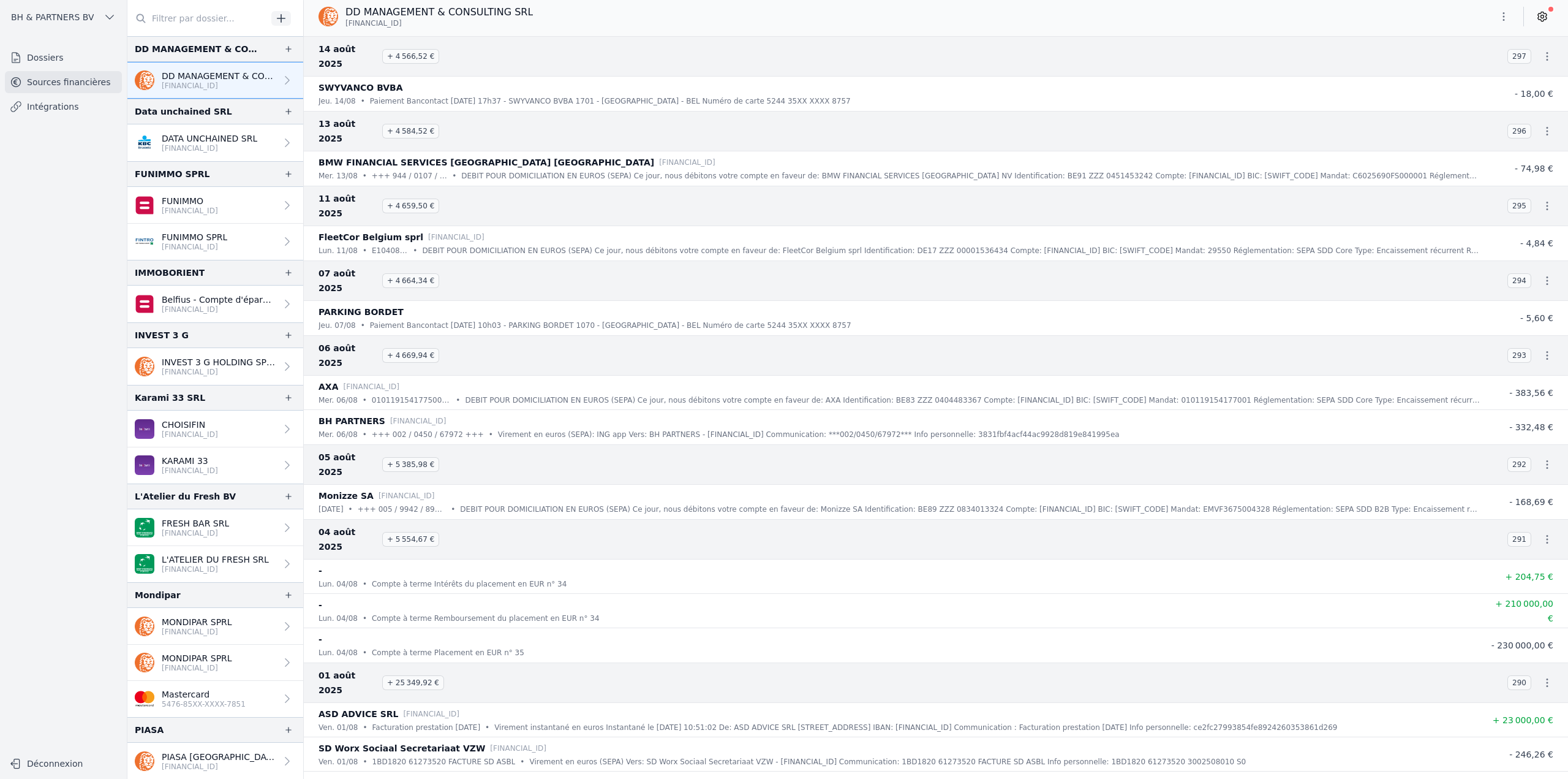
click at [1547, 21] on icon at bounding box center [1542, 16] width 12 height 12
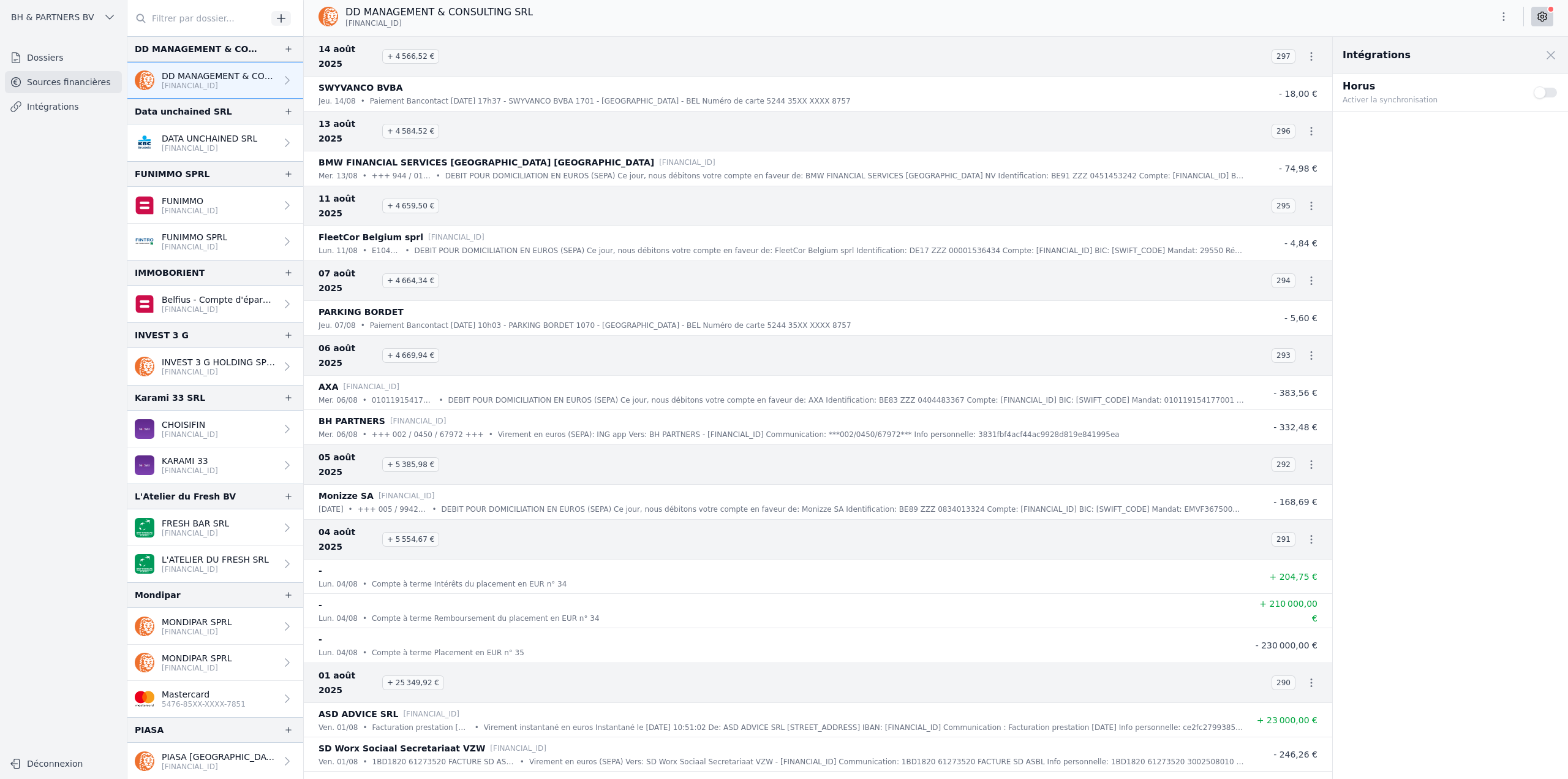
click at [61, 59] on link "Dossiers" at bounding box center [63, 57] width 117 height 22
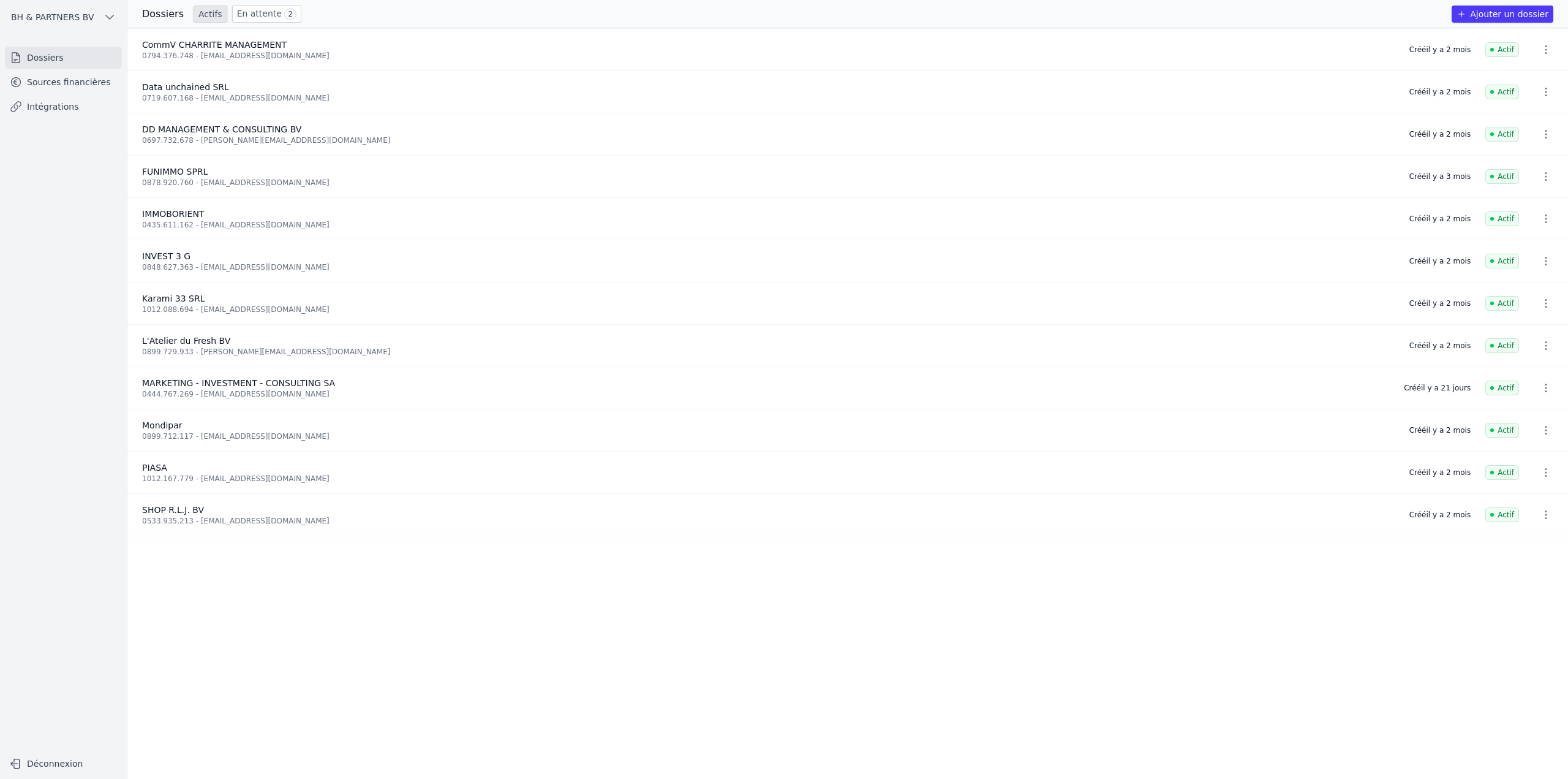
click at [84, 82] on link "Sources financières" at bounding box center [63, 82] width 117 height 22
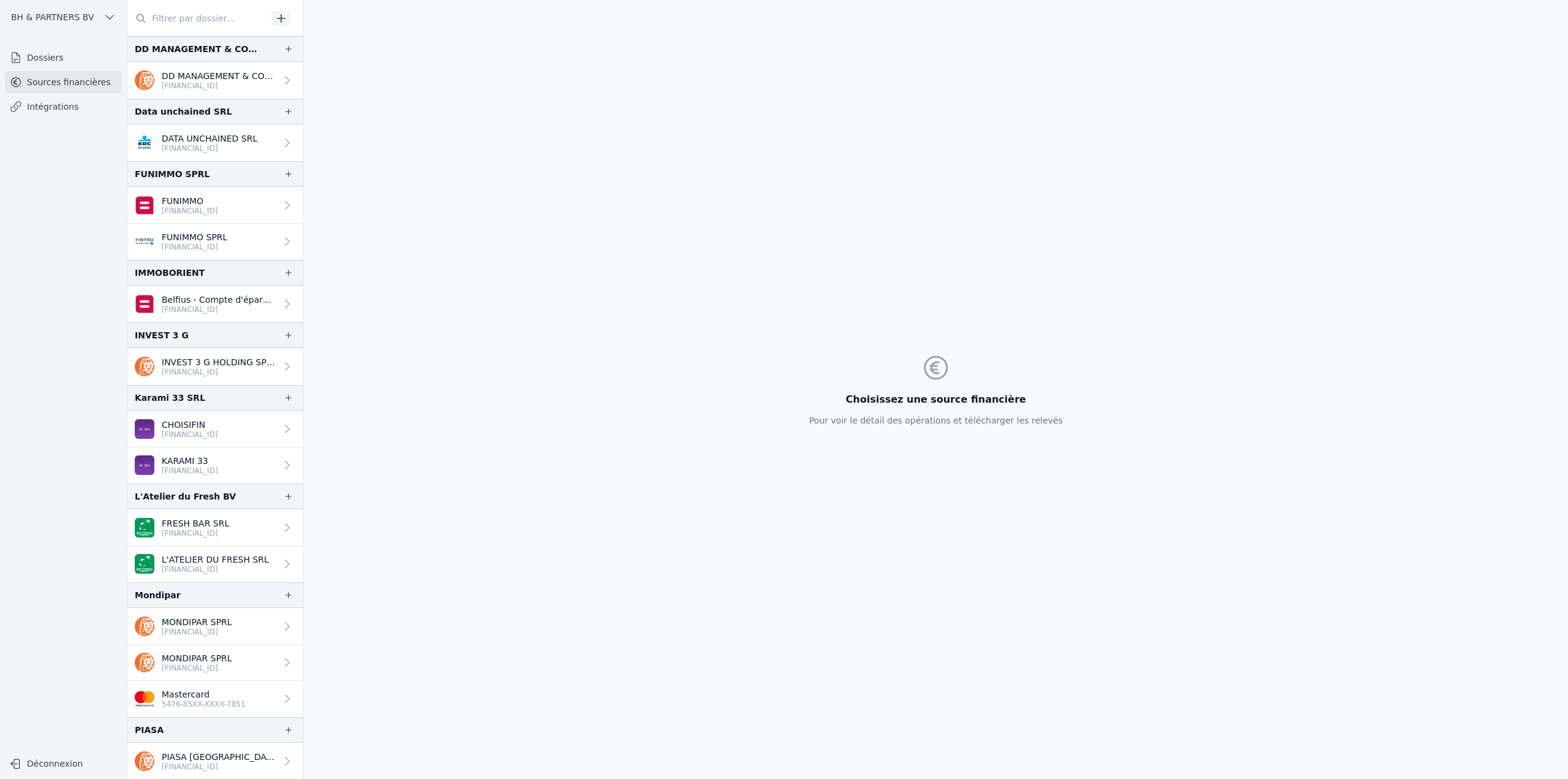
click at [39, 57] on link "Dossiers" at bounding box center [63, 57] width 117 height 22
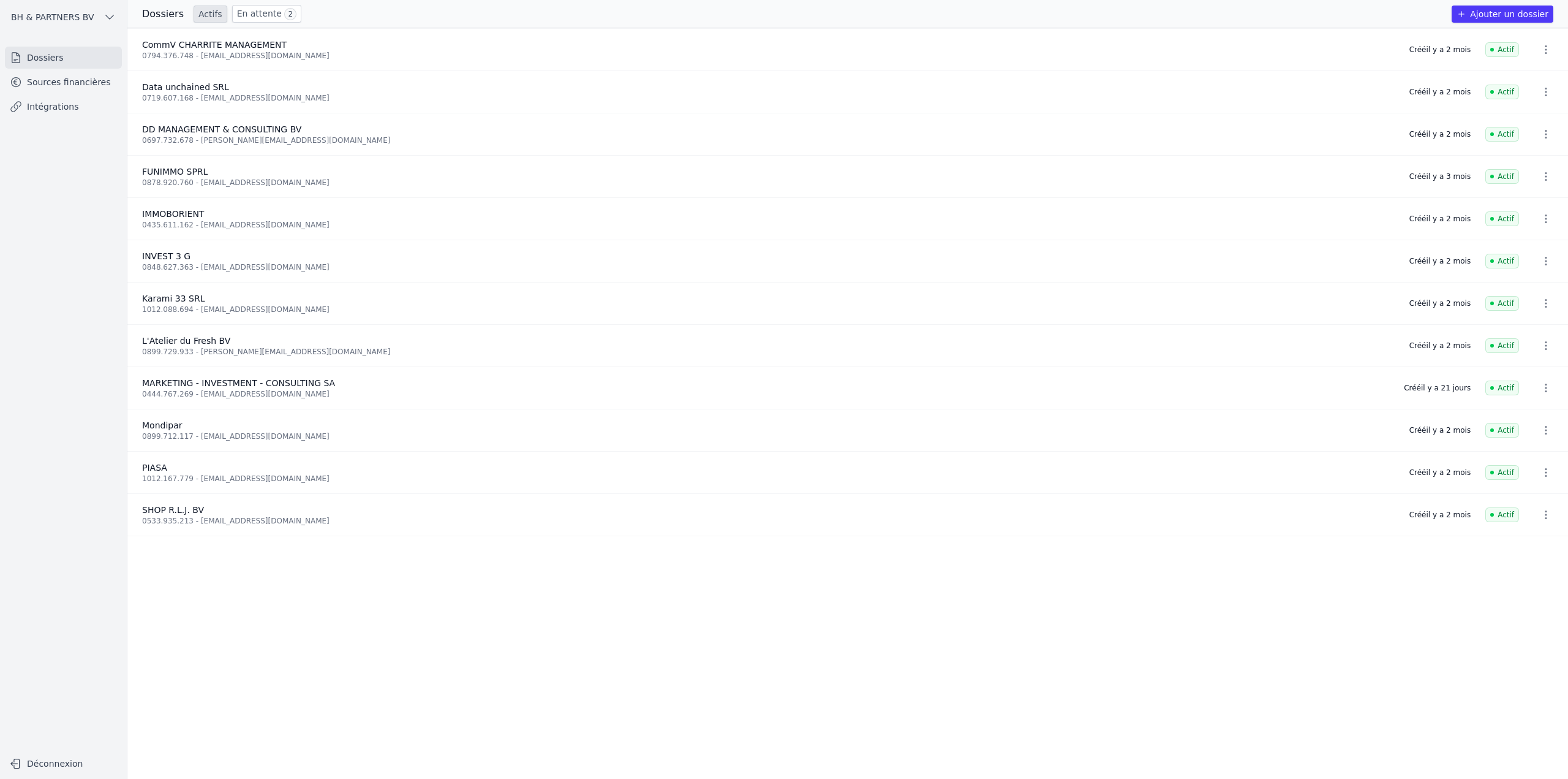
click at [61, 83] on link "Sources financières" at bounding box center [63, 82] width 117 height 22
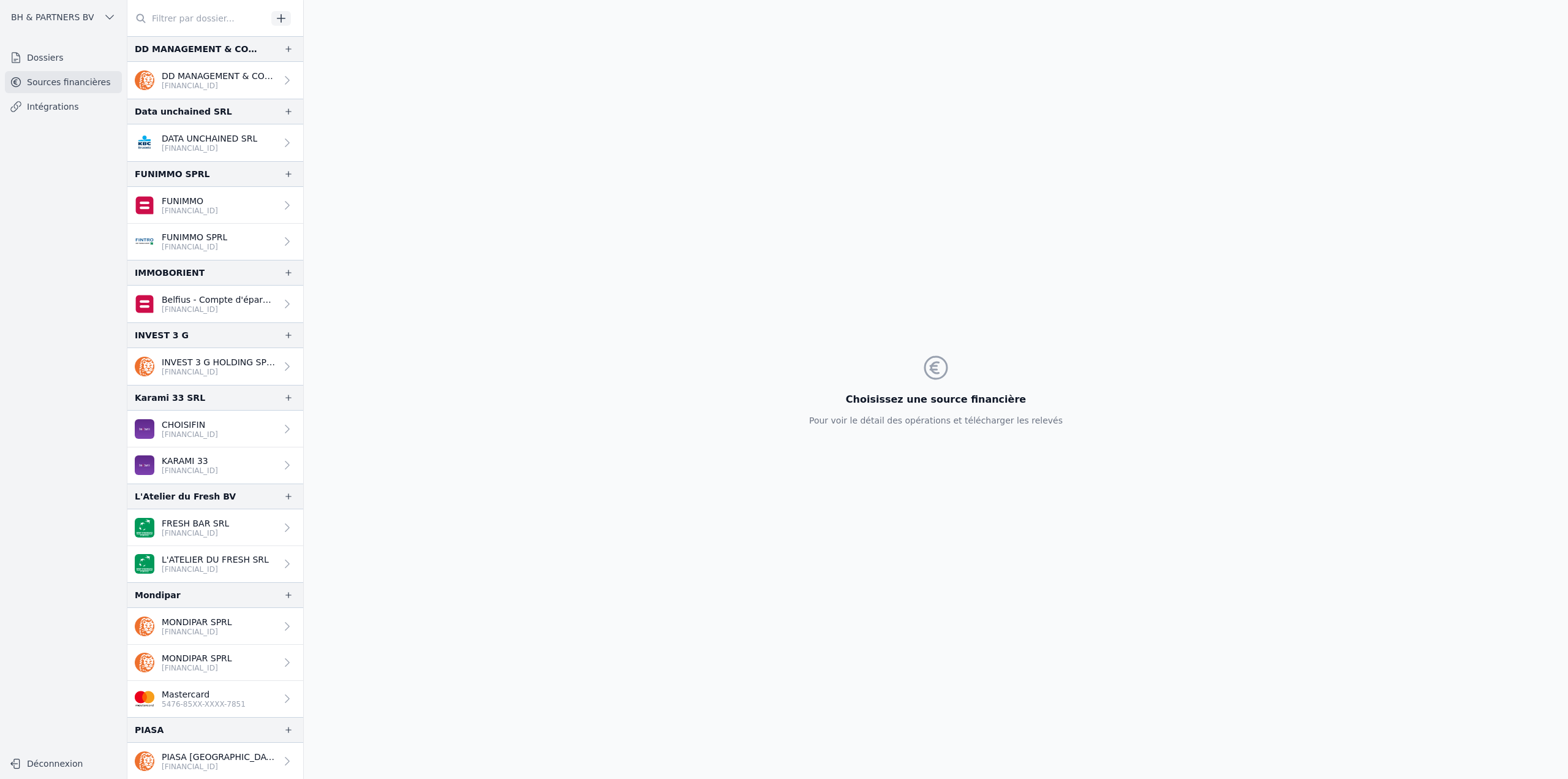
click at [52, 60] on link "Dossiers" at bounding box center [63, 57] width 117 height 22
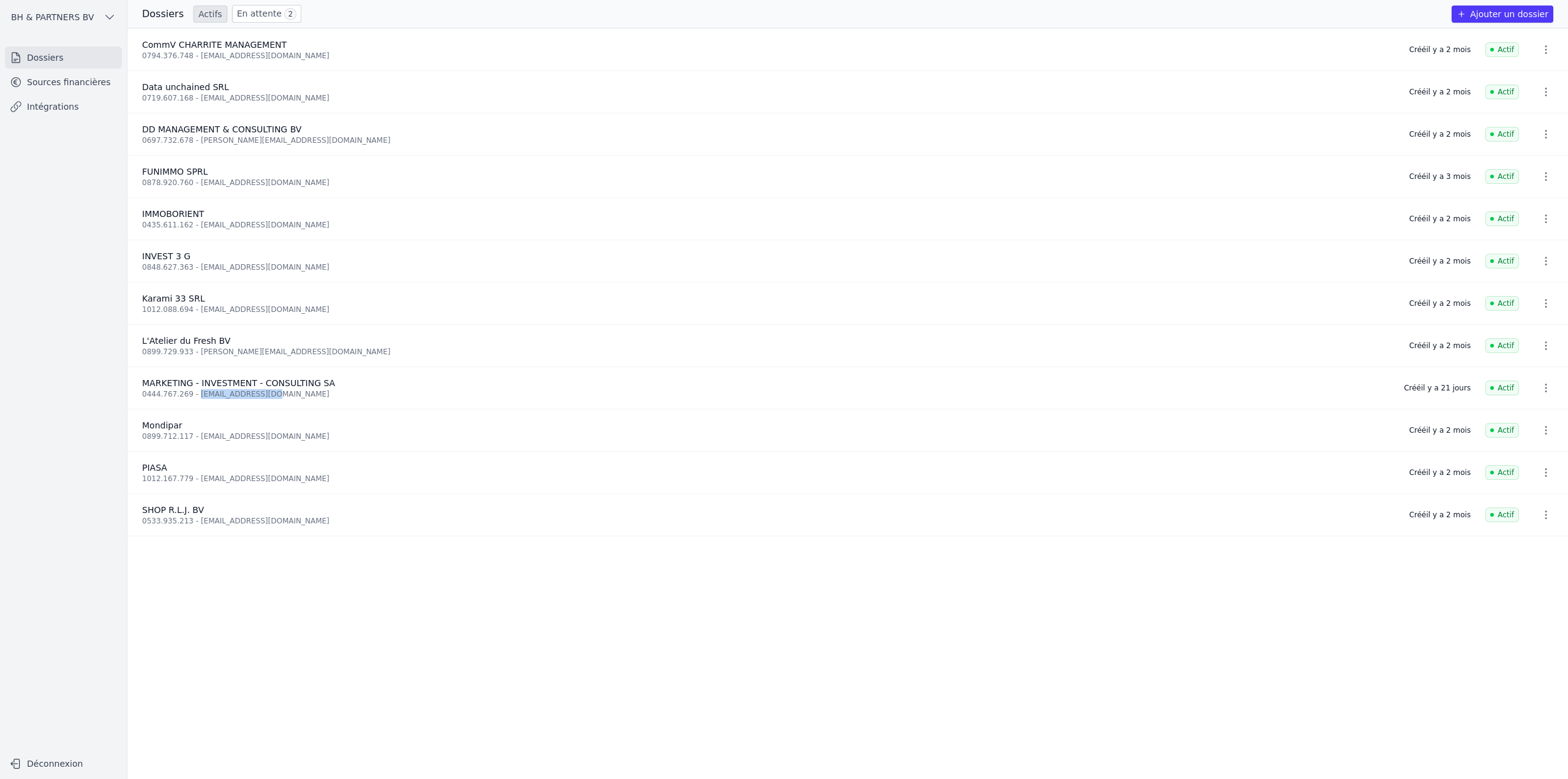
drag, startPoint x: 270, startPoint y: 396, endPoint x: 192, endPoint y: 400, distance: 78.1
click at [192, 400] on li "MARKETING - INVESTMENT - CONSULTING SA 0444.767.269 - gw.minco@gmail.com Créé i…" at bounding box center [847, 388] width 1440 height 43
copy div "gw.minco@gmail.com"
click at [266, 11] on link "En attente 2" at bounding box center [267, 13] width 69 height 18
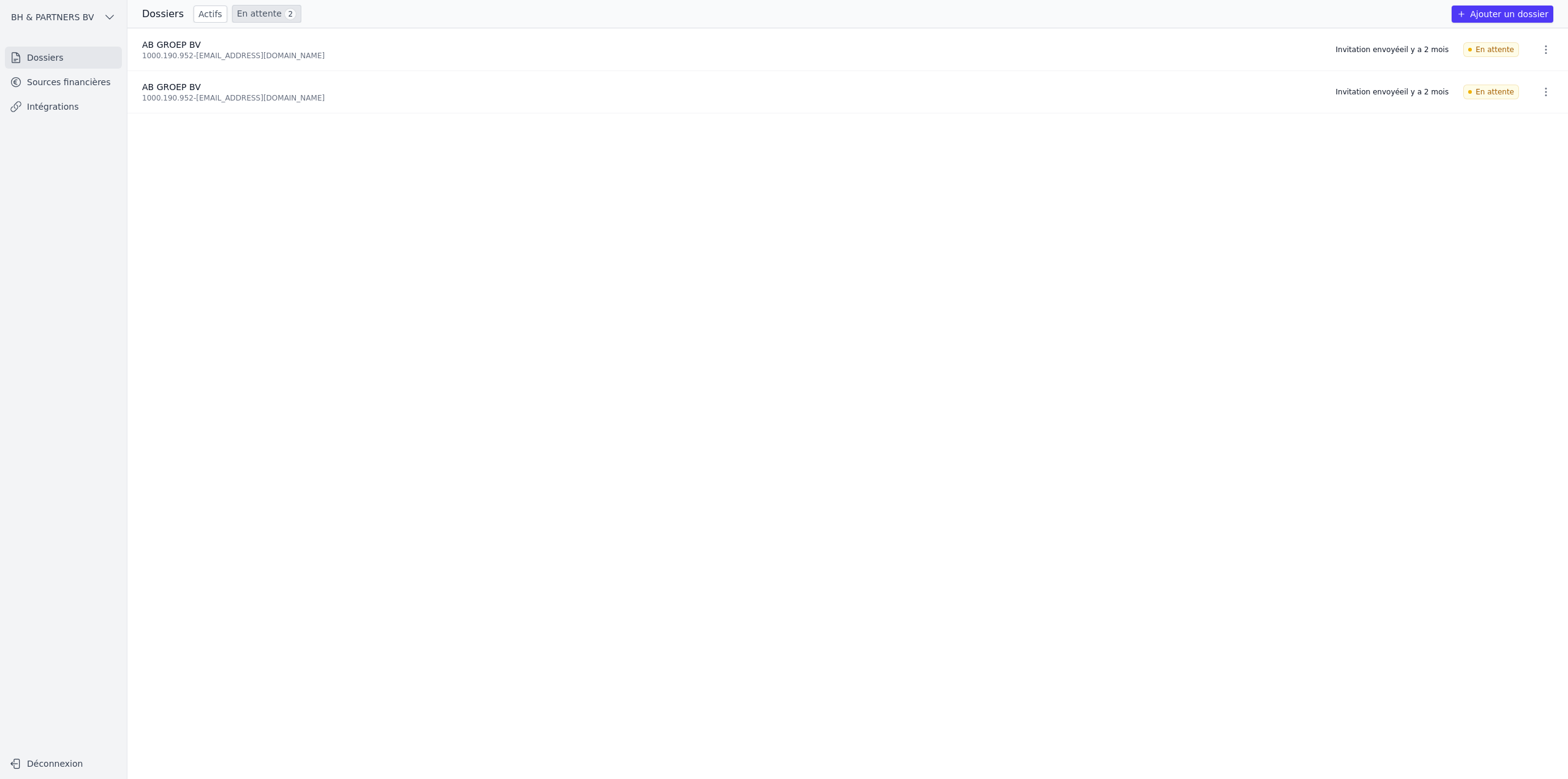
click at [1548, 55] on button "button" at bounding box center [1546, 50] width 25 height 20
click at [1266, 271] on div at bounding box center [784, 389] width 1568 height 779
click at [51, 88] on link "Sources financières" at bounding box center [63, 82] width 117 height 22
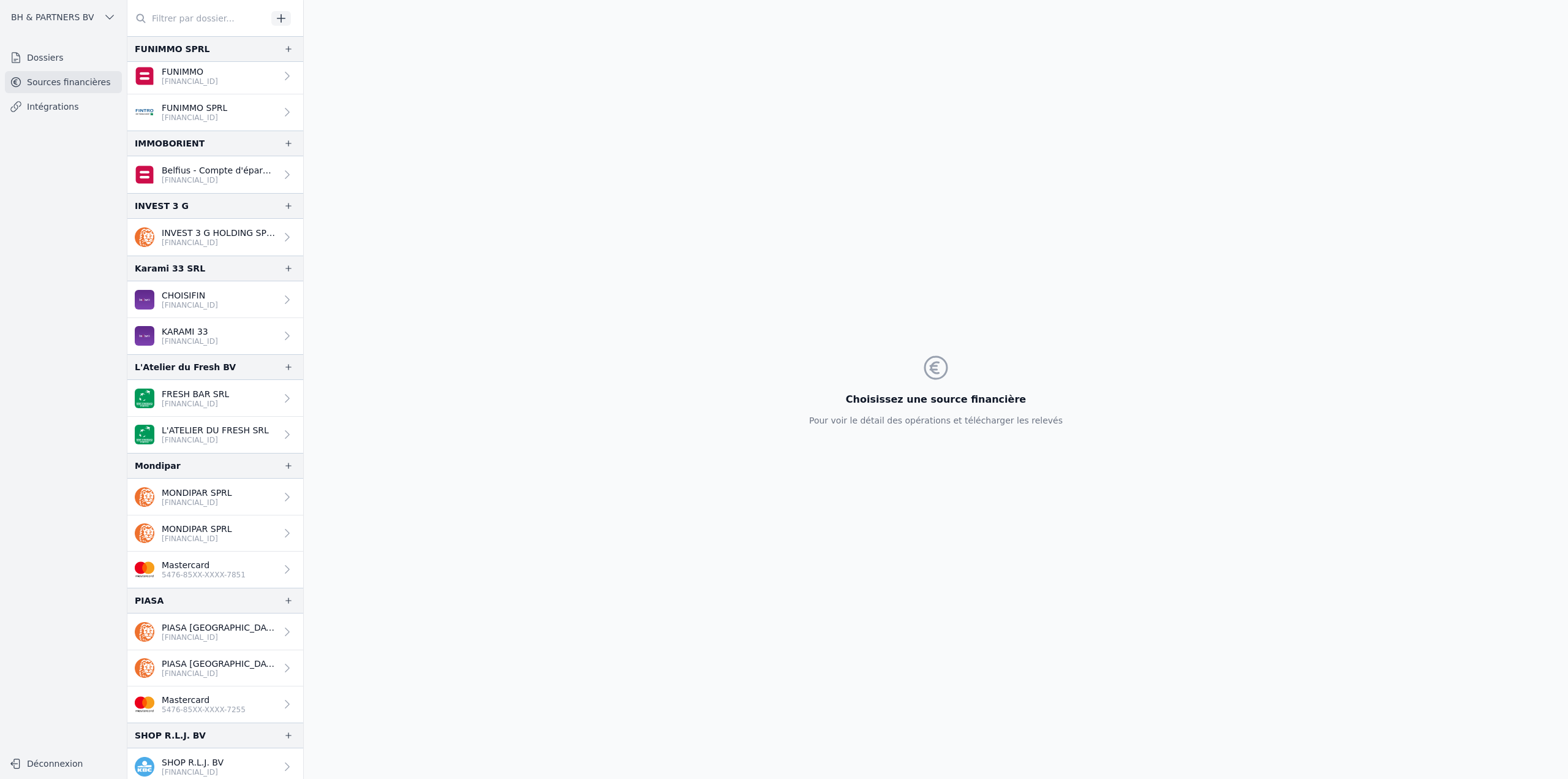
scroll to position [135, 0]
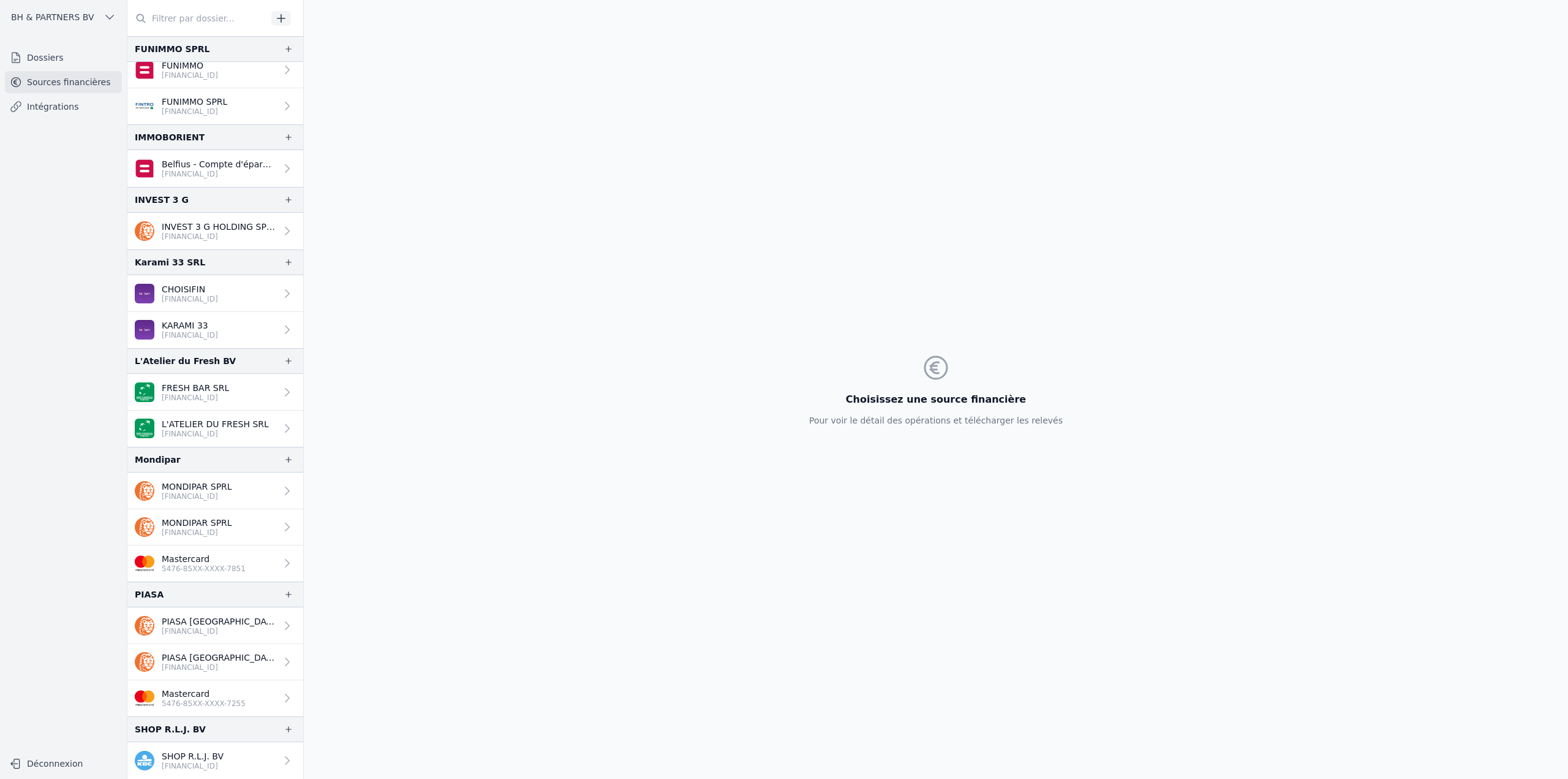
click at [63, 66] on link "Dossiers" at bounding box center [63, 57] width 117 height 22
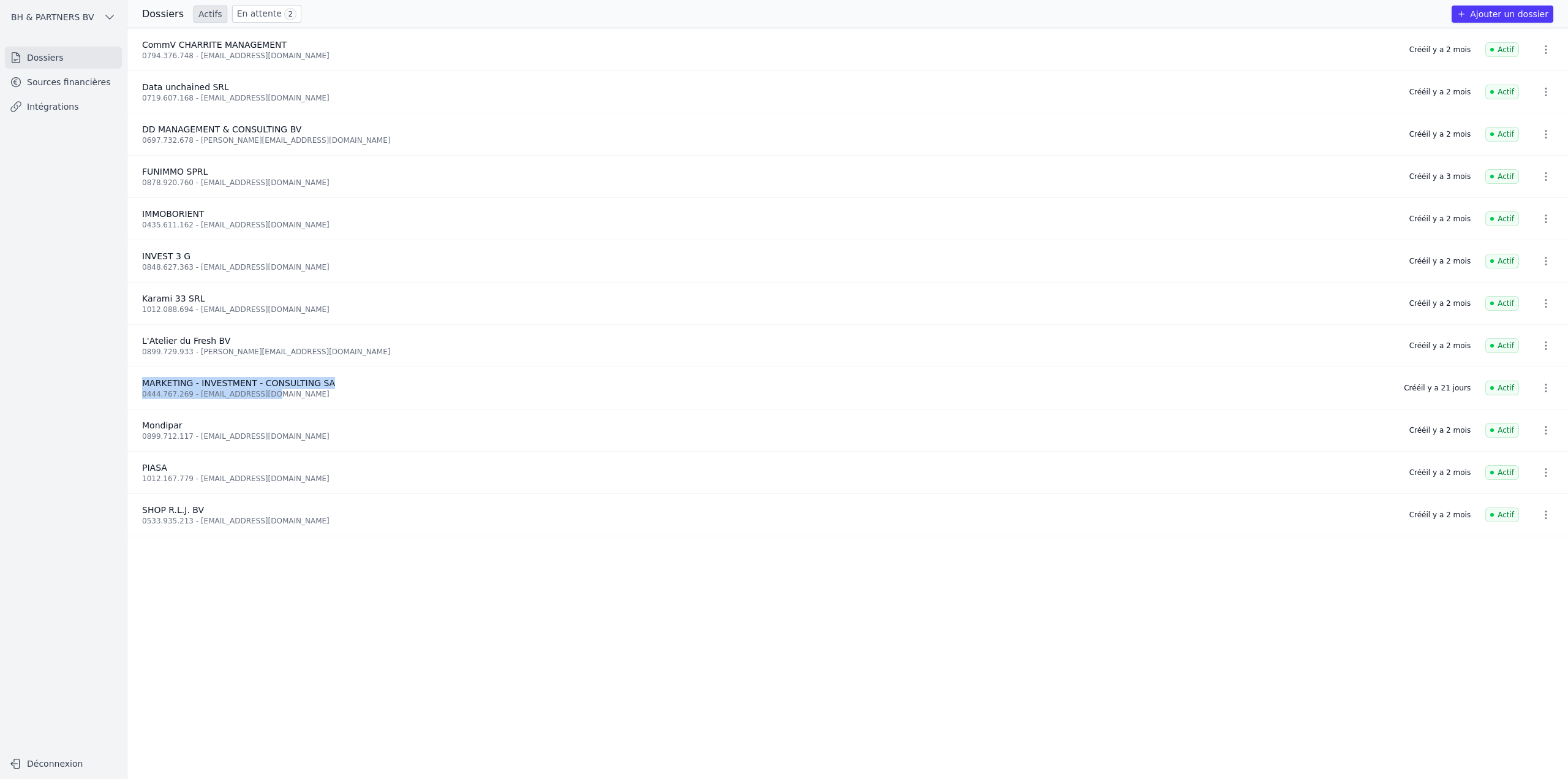
drag, startPoint x: 141, startPoint y: 380, endPoint x: 321, endPoint y: 398, distance: 180.9
click at [321, 398] on li "MARKETING - INVESTMENT - CONSULTING SA 0444.767.269 - gw.minco@gmail.com Créé i…" at bounding box center [847, 388] width 1440 height 43
copy div "MARKETING - INVESTMENT - CONSULTING SA 0444.767.269 - gw.minco@gmail.com"
